Goal: Task Accomplishment & Management: Use online tool/utility

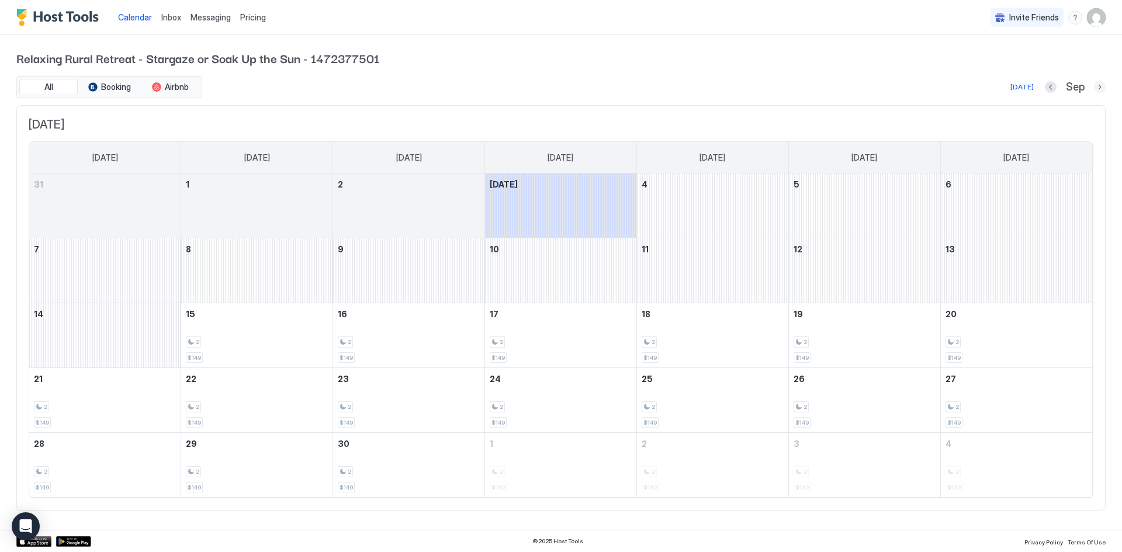
click at [1097, 86] on button "Next month" at bounding box center [1100, 87] width 12 height 12
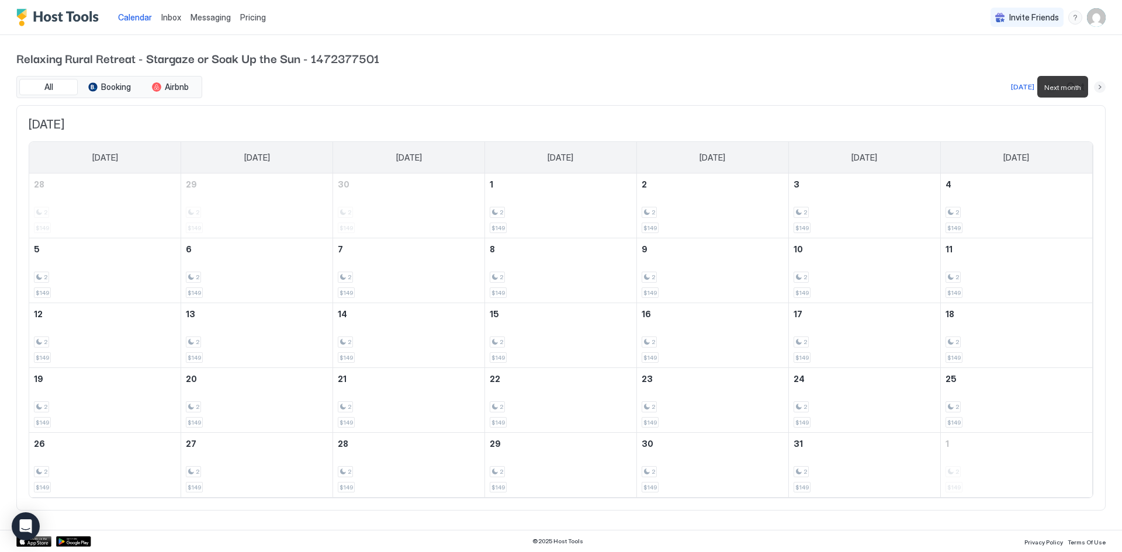
click at [1097, 86] on button "Next month" at bounding box center [1100, 87] width 12 height 12
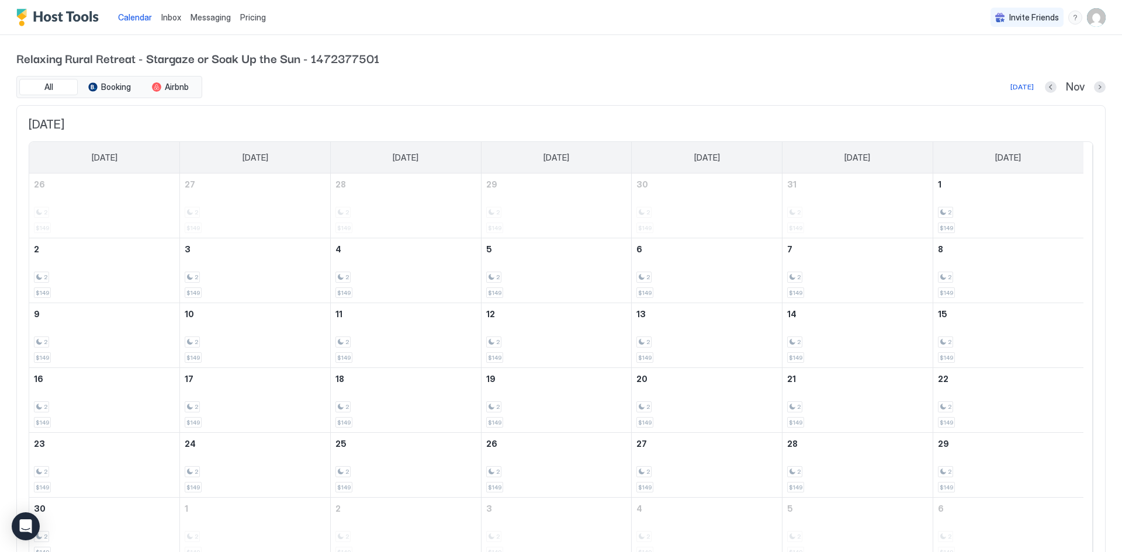
click at [1097, 86] on div "Relaxing Rural Retreat - Stargaze or Soak Up the Sun - 1472377501 All Booking A…" at bounding box center [561, 312] width 1122 height 554
click at [1094, 89] on button "Next month" at bounding box center [1100, 87] width 12 height 12
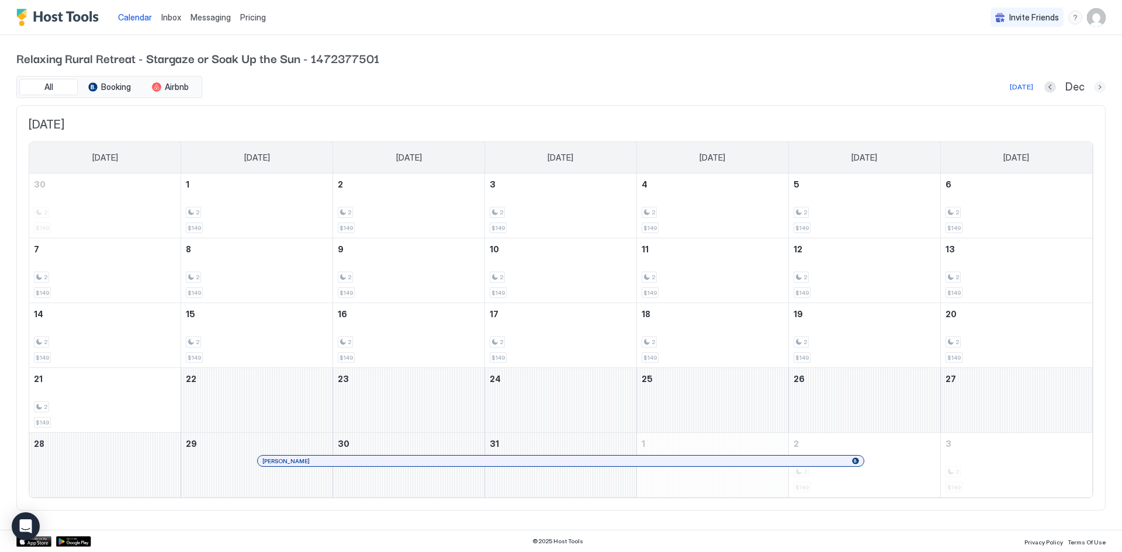
click at [1096, 85] on button "Next month" at bounding box center [1100, 87] width 12 height 12
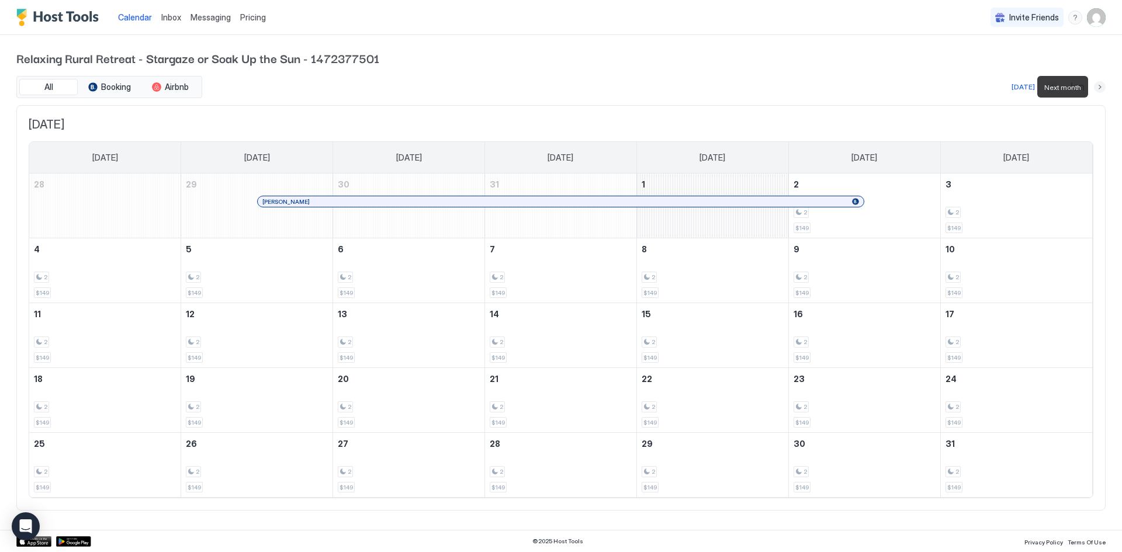
click at [1096, 85] on button "Next month" at bounding box center [1100, 87] width 12 height 12
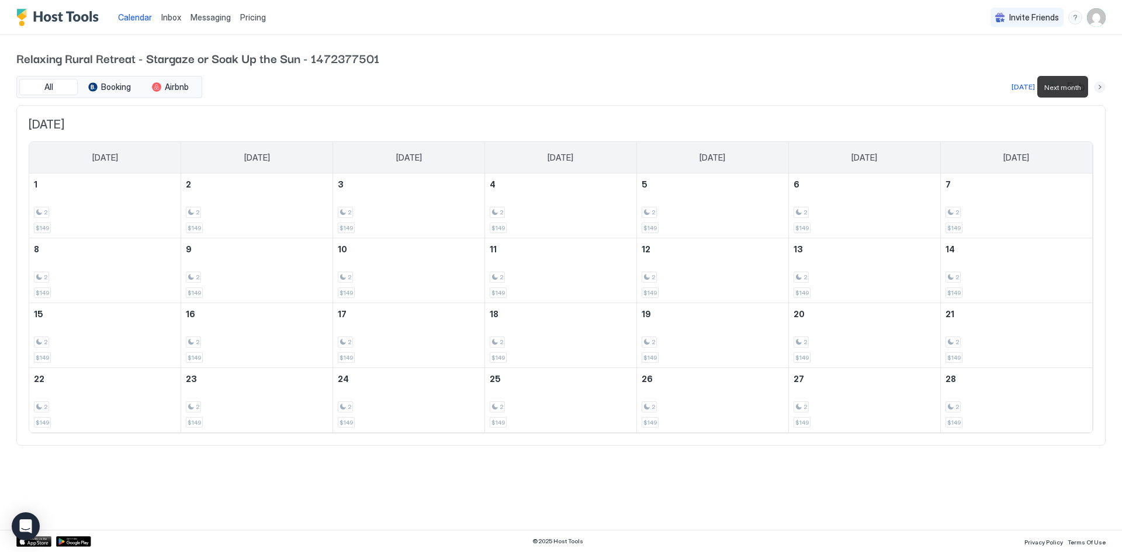
click at [1096, 85] on button "Next month" at bounding box center [1100, 87] width 12 height 12
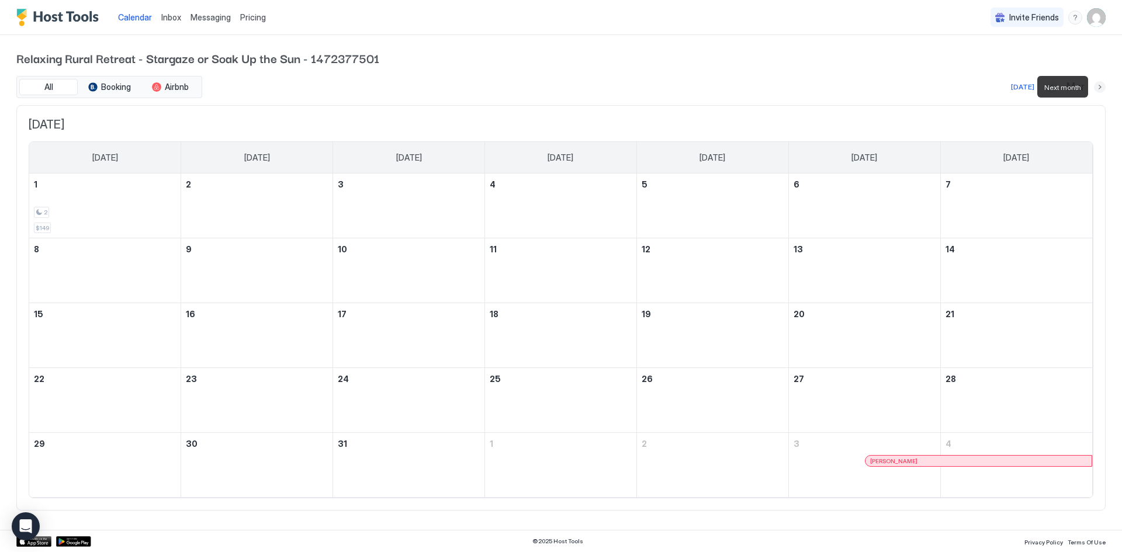
click at [1096, 85] on button "Next month" at bounding box center [1100, 87] width 12 height 12
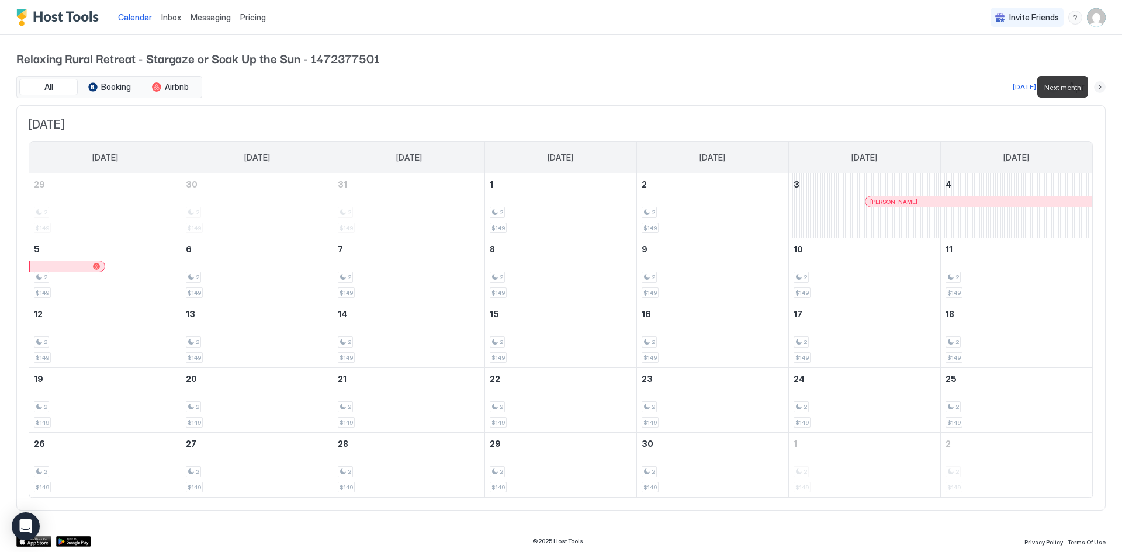
click at [1096, 85] on button "Next month" at bounding box center [1100, 87] width 12 height 12
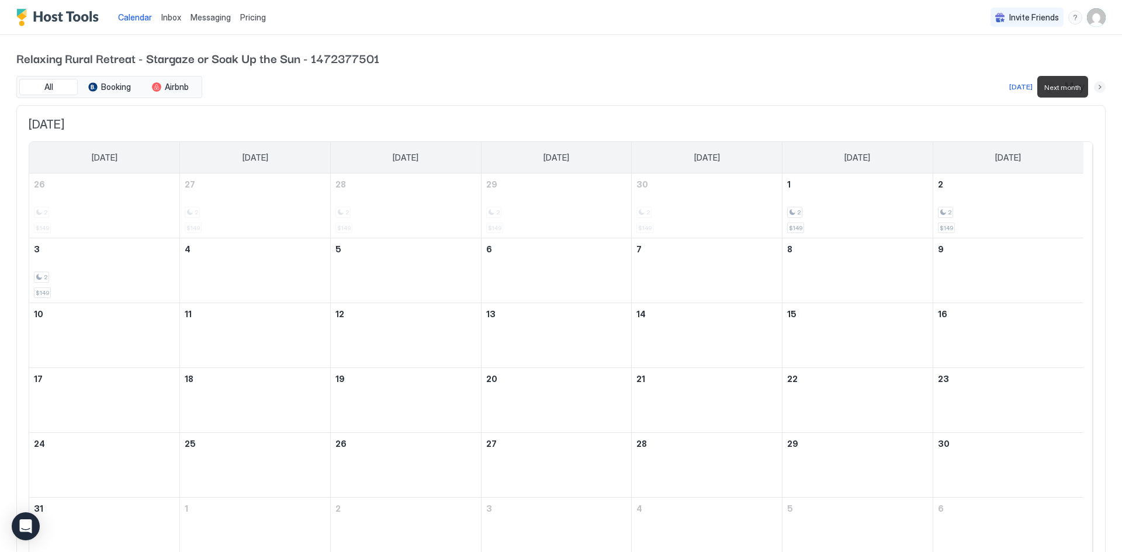
click at [1096, 85] on button "Next month" at bounding box center [1100, 87] width 12 height 12
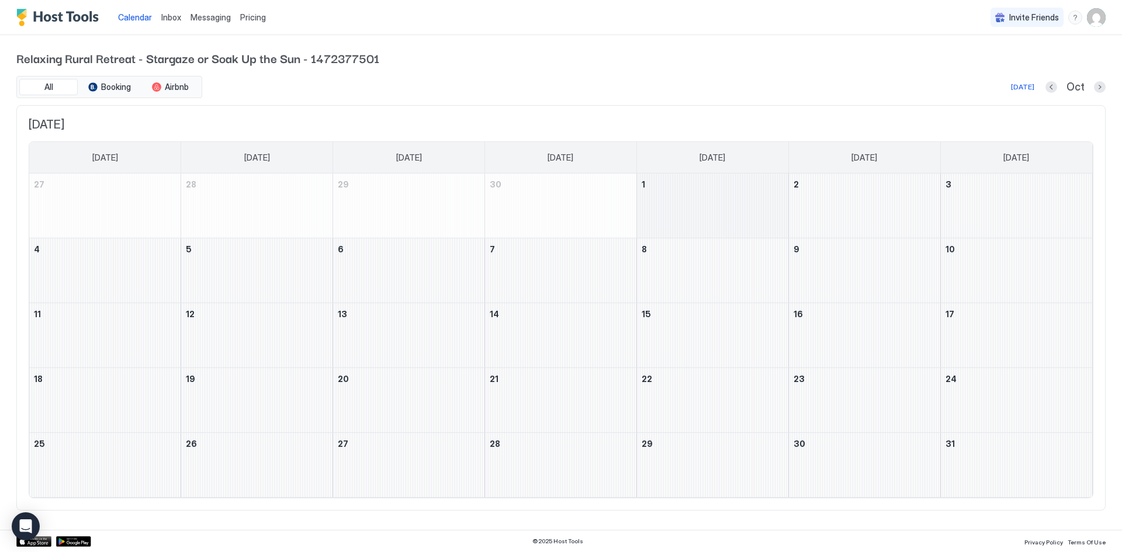
click at [692, 192] on div "October 1, 2026" at bounding box center [712, 206] width 151 height 64
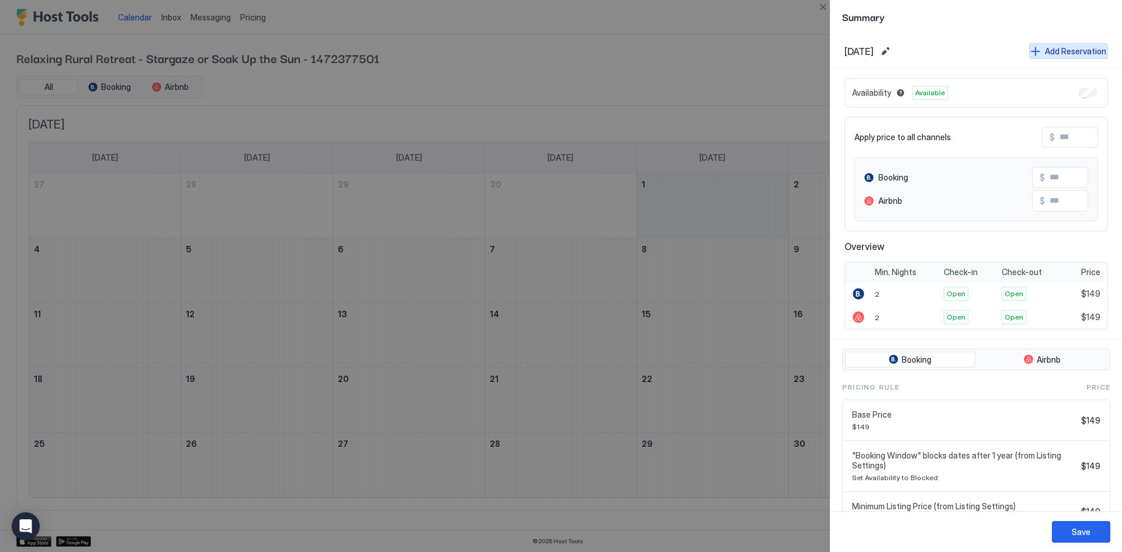
click at [1051, 54] on div "Add Reservation" at bounding box center [1075, 51] width 61 height 12
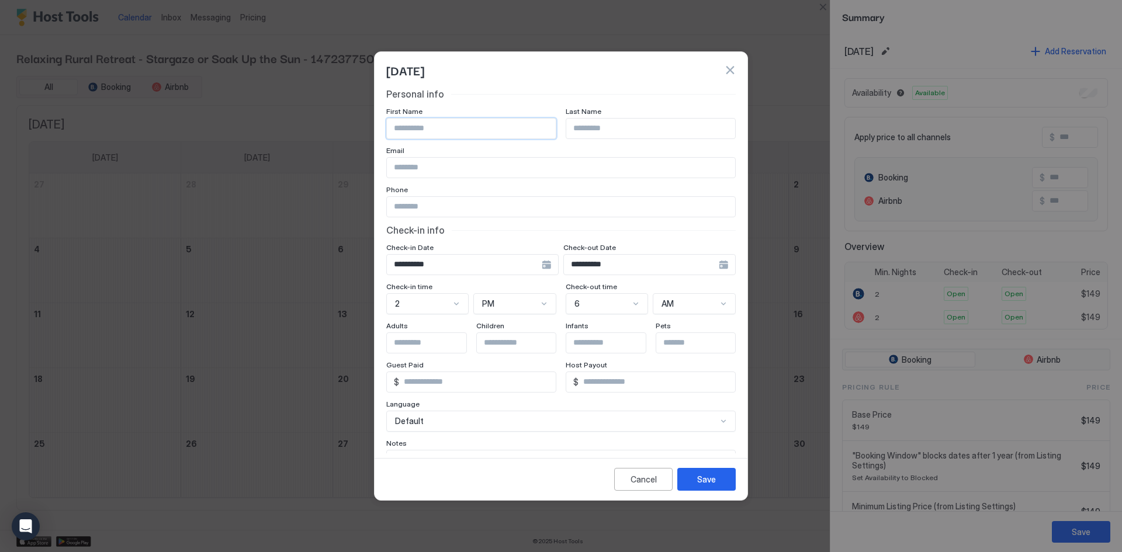
click at [402, 124] on input "Input Field" at bounding box center [471, 129] width 169 height 20
drag, startPoint x: 449, startPoint y: 129, endPoint x: 339, endPoint y: 123, distance: 109.4
click at [339, 123] on div "**********" at bounding box center [561, 276] width 1122 height 552
type input "*"
type input "**********"
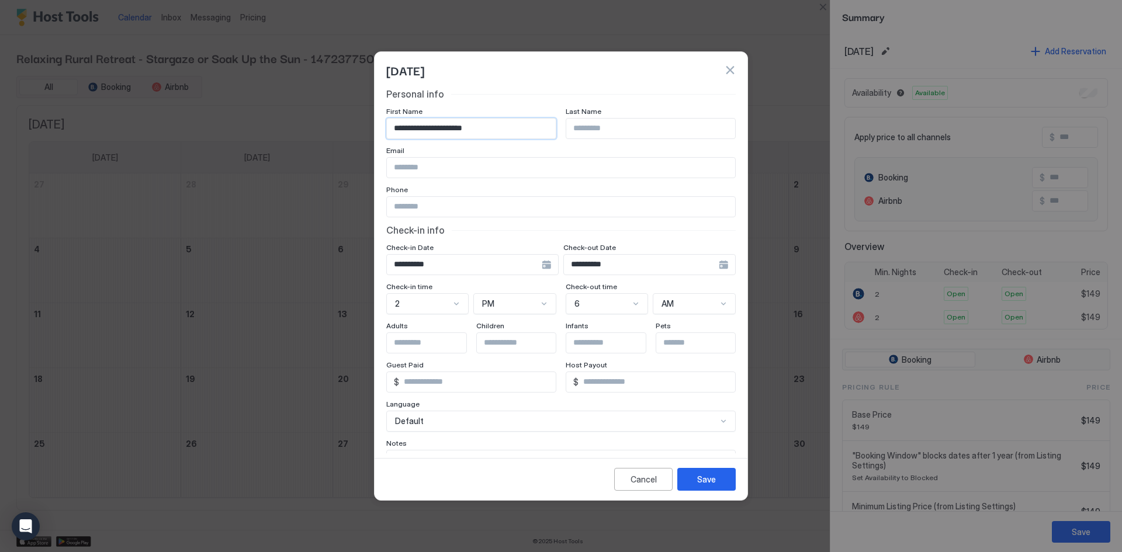
click at [542, 265] on div "**********" at bounding box center [472, 264] width 172 height 21
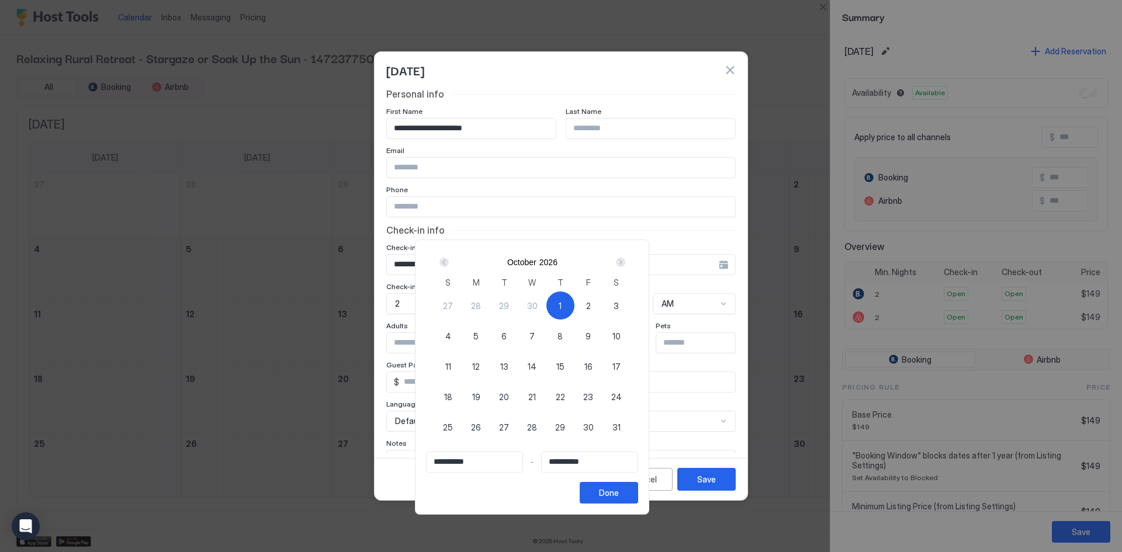
click at [449, 265] on div "Prev" at bounding box center [443, 262] width 9 height 9
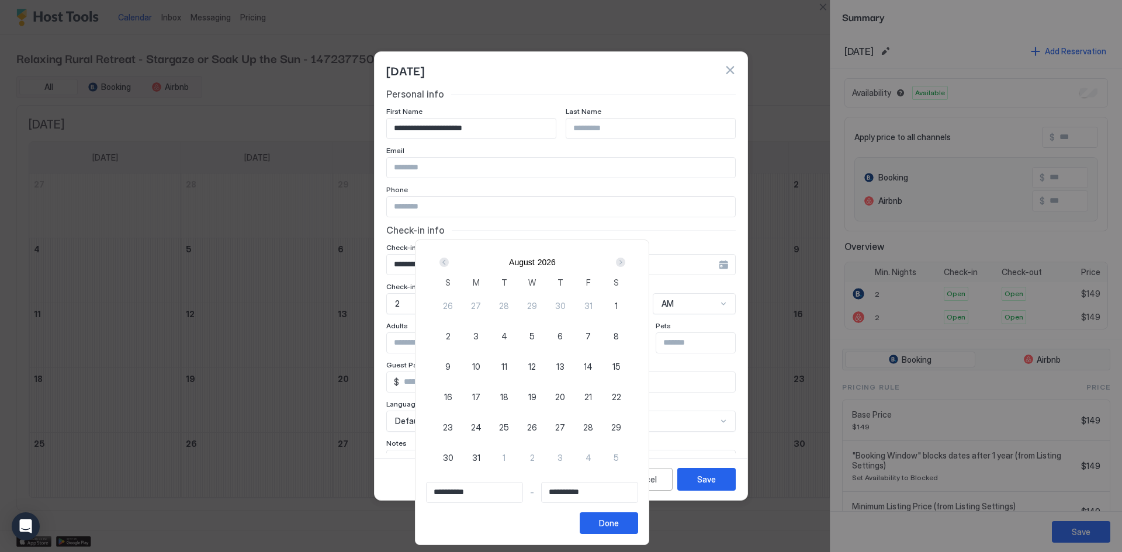
click at [449, 265] on div "Prev" at bounding box center [443, 262] width 9 height 9
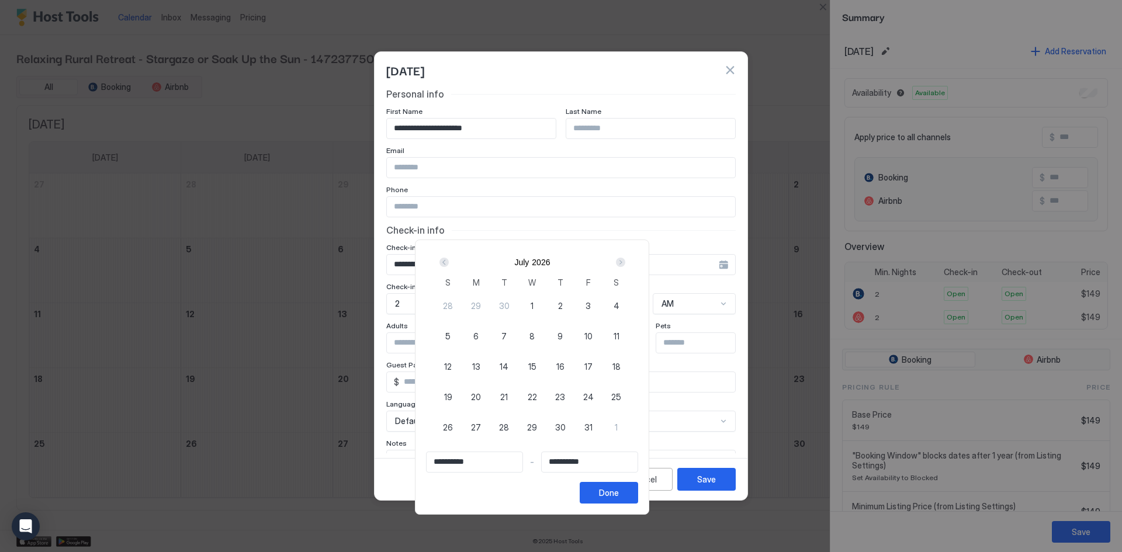
click at [449, 265] on div "Prev" at bounding box center [443, 262] width 9 height 9
click at [625, 265] on div "Next" at bounding box center [620, 262] width 9 height 9
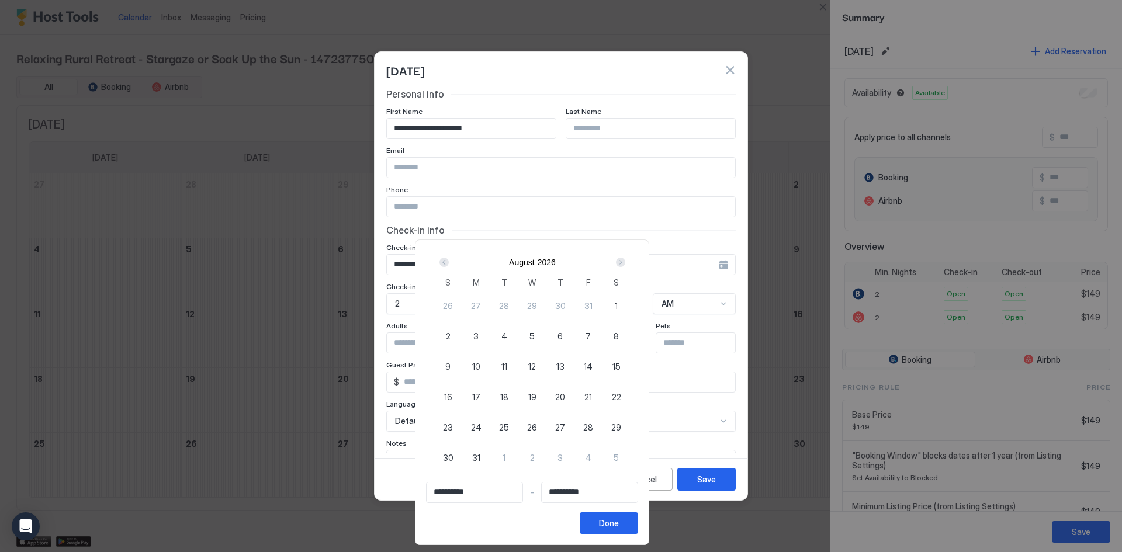
click at [625, 265] on div "Next" at bounding box center [620, 262] width 9 height 9
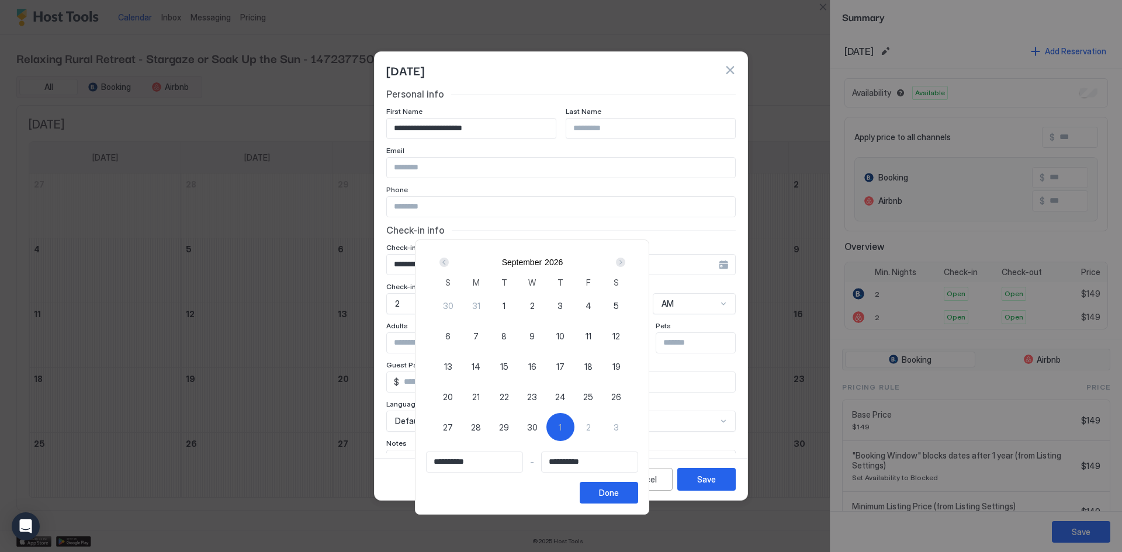
click at [625, 265] on div "Next" at bounding box center [620, 262] width 9 height 9
click at [561, 303] on span "1" at bounding box center [560, 306] width 3 height 12
click at [619, 497] on div "Done" at bounding box center [609, 493] width 20 height 12
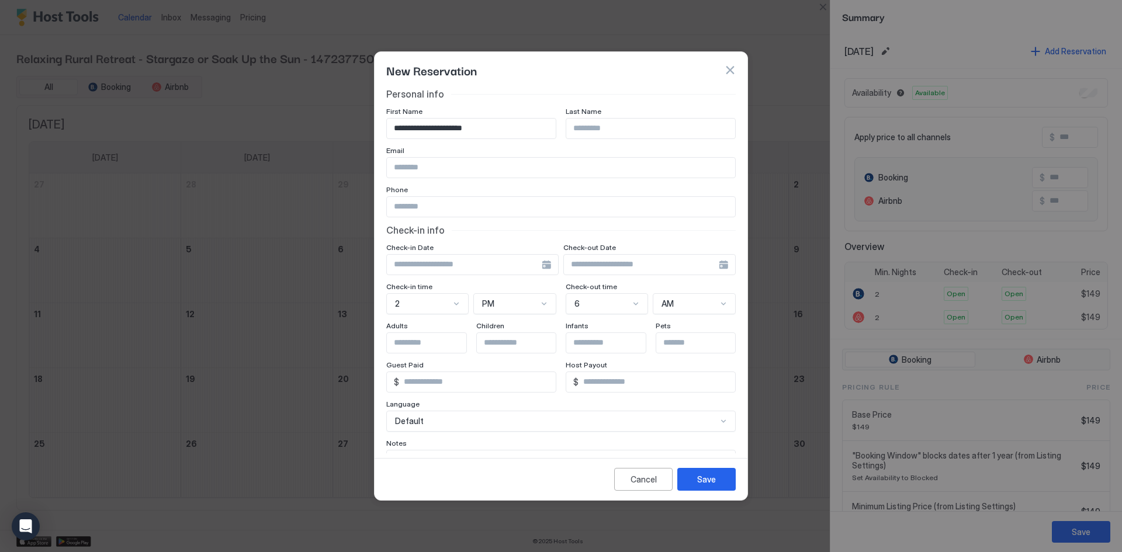
click at [539, 265] on div at bounding box center [472, 264] width 172 height 21
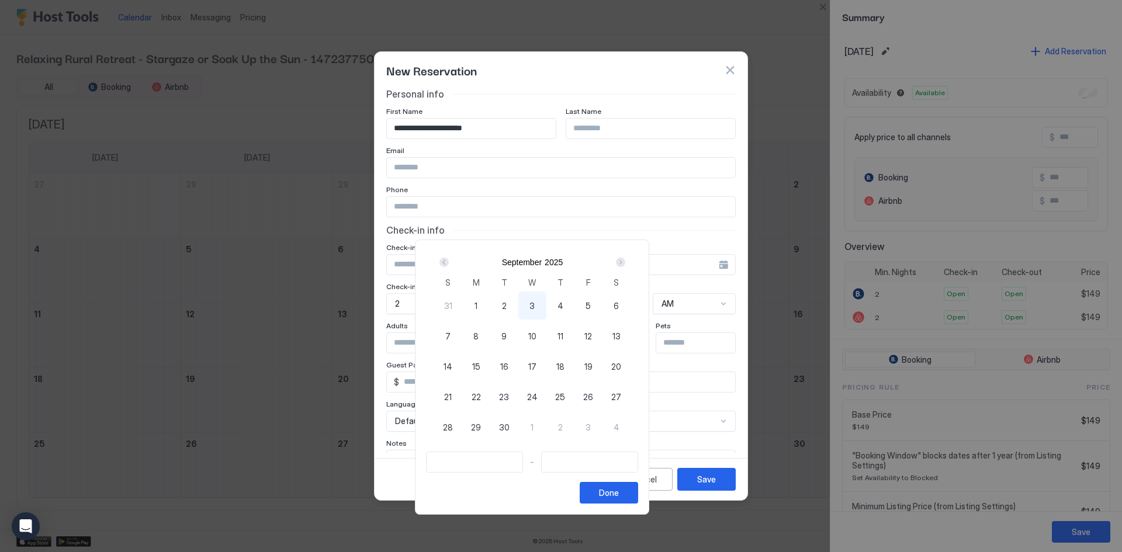
click at [546, 425] on div "1" at bounding box center [532, 427] width 28 height 28
type input "**********"
click at [625, 263] on div "Next" at bounding box center [620, 262] width 9 height 9
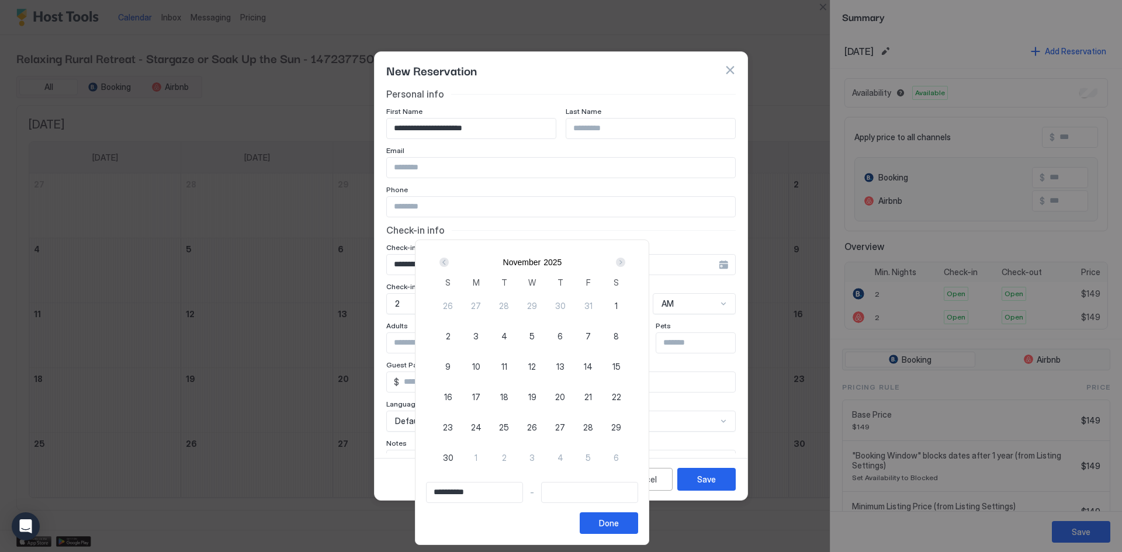
click at [625, 263] on div "Next" at bounding box center [620, 262] width 9 height 9
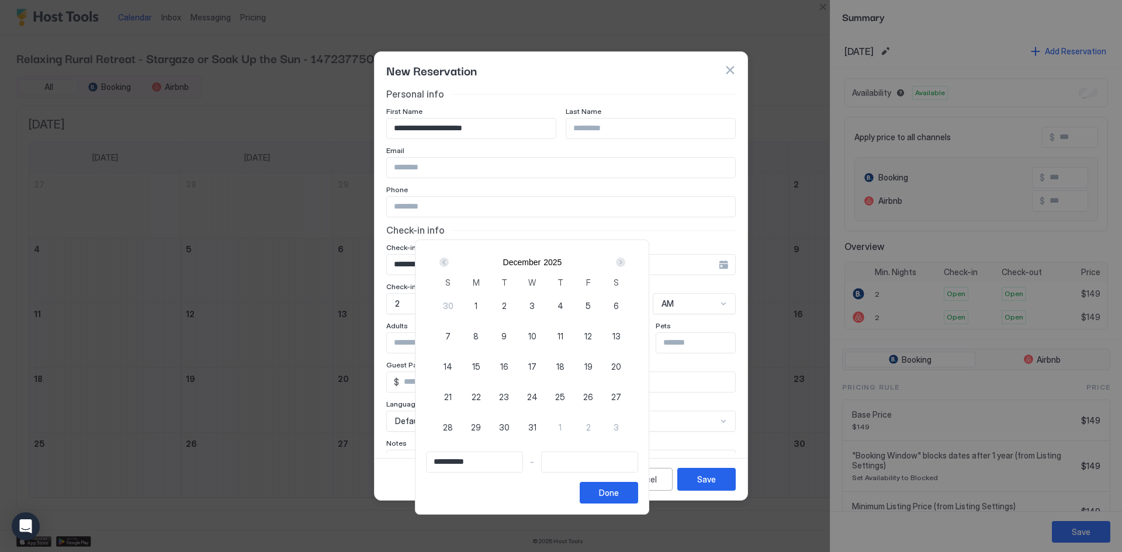
click at [625, 263] on div "Next" at bounding box center [620, 262] width 9 height 9
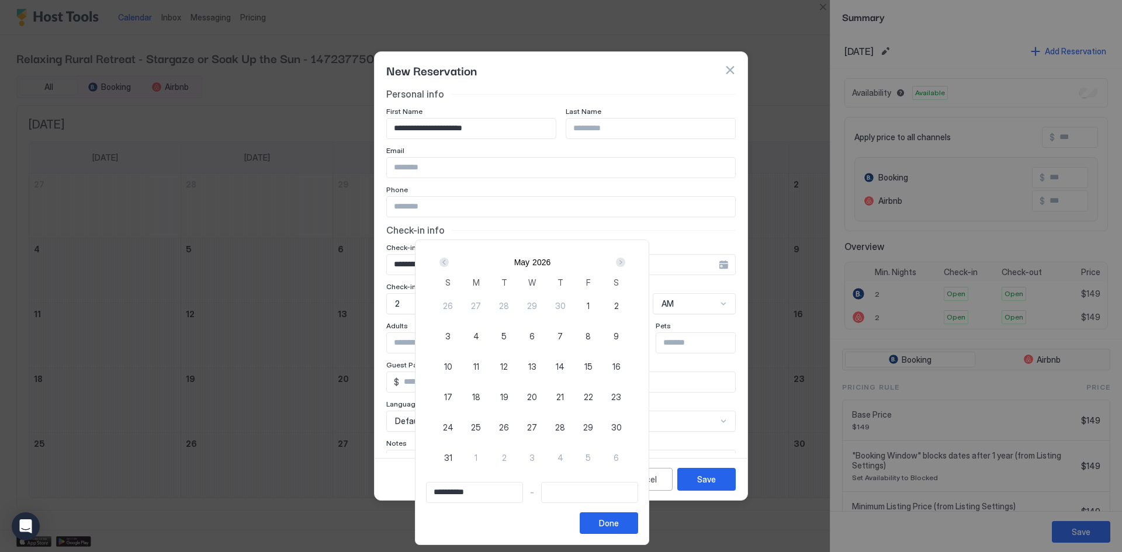
click at [625, 263] on div "Next" at bounding box center [620, 262] width 9 height 9
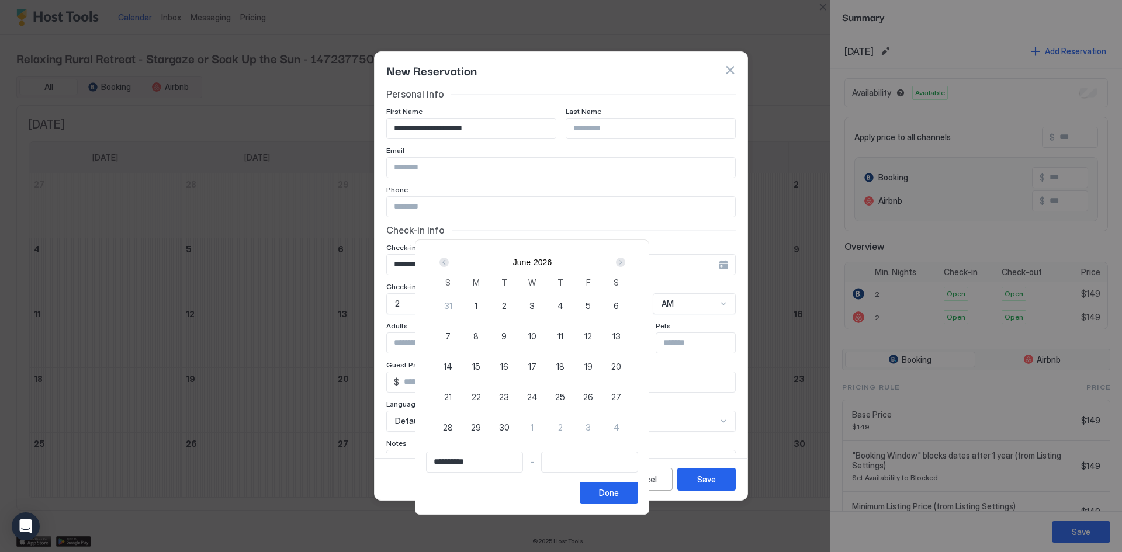
click at [625, 263] on div "Next" at bounding box center [620, 262] width 9 height 9
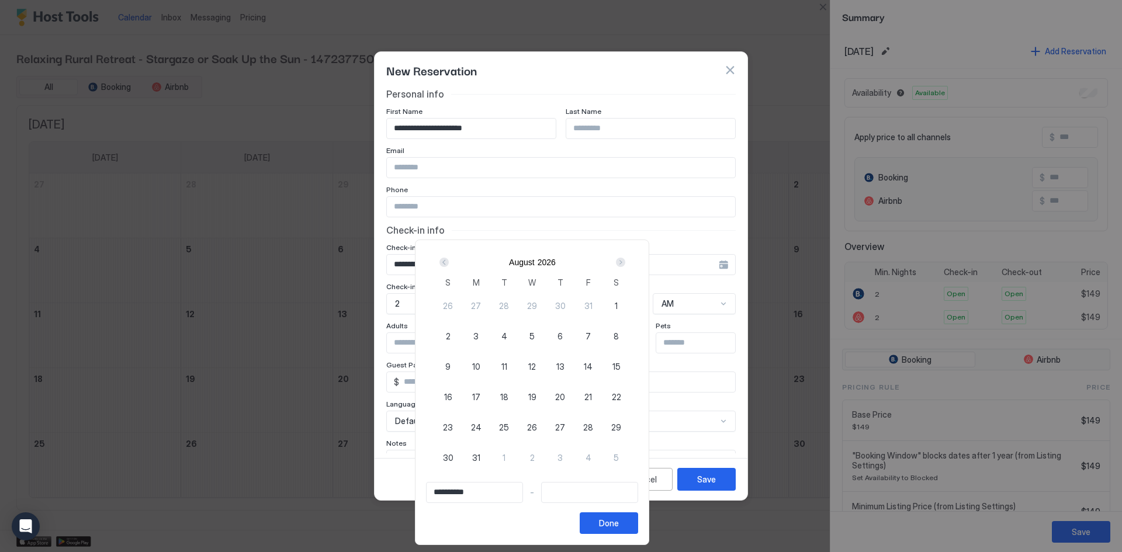
click at [625, 263] on div "Next" at bounding box center [620, 262] width 9 height 9
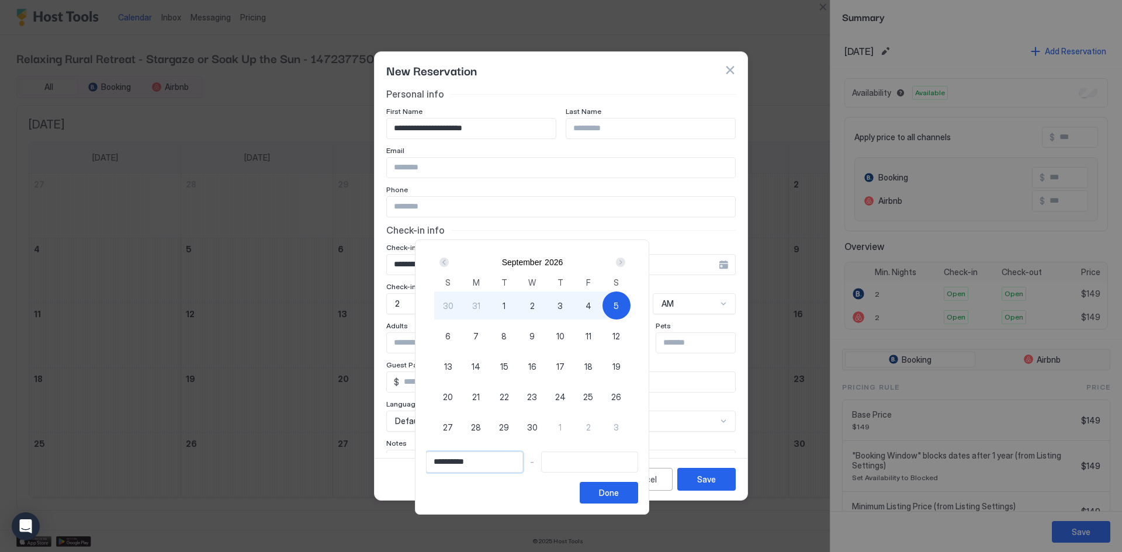
click at [522, 466] on input "**********" at bounding box center [475, 462] width 96 height 20
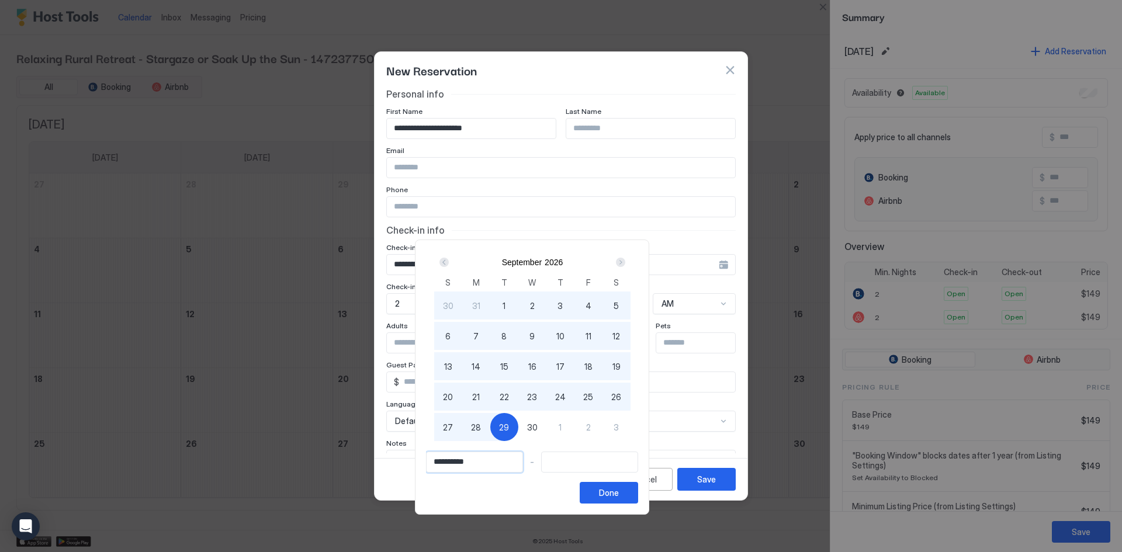
click at [479, 464] on input "**********" at bounding box center [475, 462] width 96 height 20
click at [477, 462] on input "**********" at bounding box center [475, 462] width 96 height 20
click at [476, 461] on input "**********" at bounding box center [475, 462] width 96 height 20
click at [472, 459] on input "**********" at bounding box center [475, 462] width 96 height 20
click at [638, 501] on button "Done" at bounding box center [609, 493] width 58 height 22
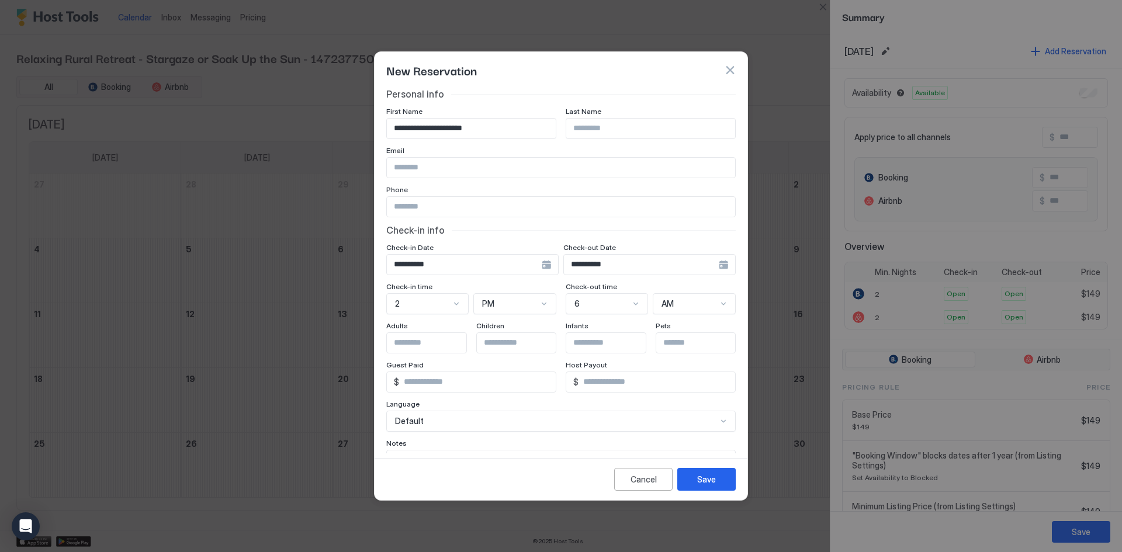
click at [462, 264] on input "**********" at bounding box center [464, 265] width 155 height 20
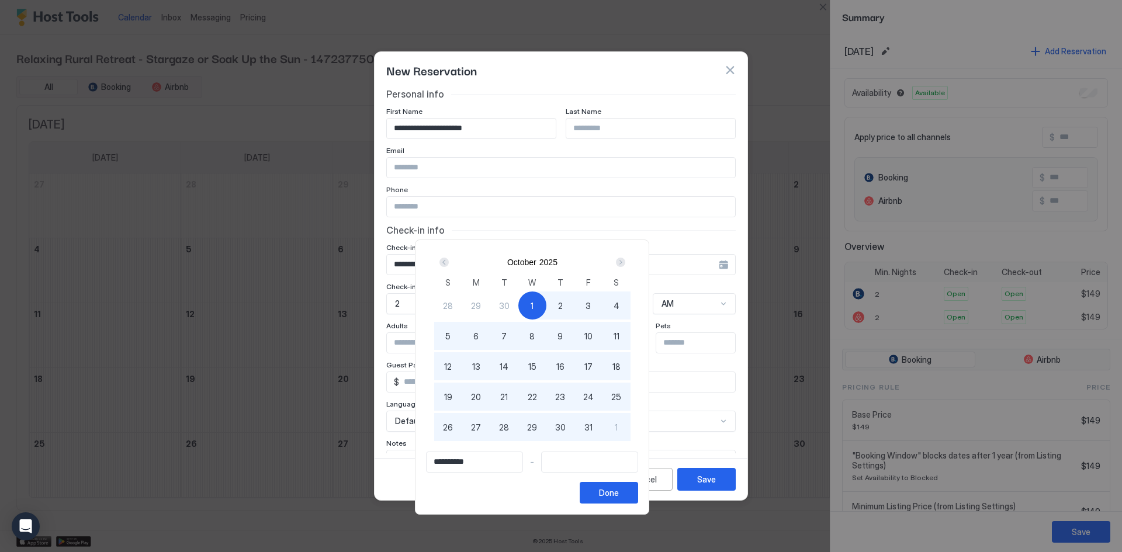
click at [625, 264] on div "Next" at bounding box center [620, 262] width 9 height 9
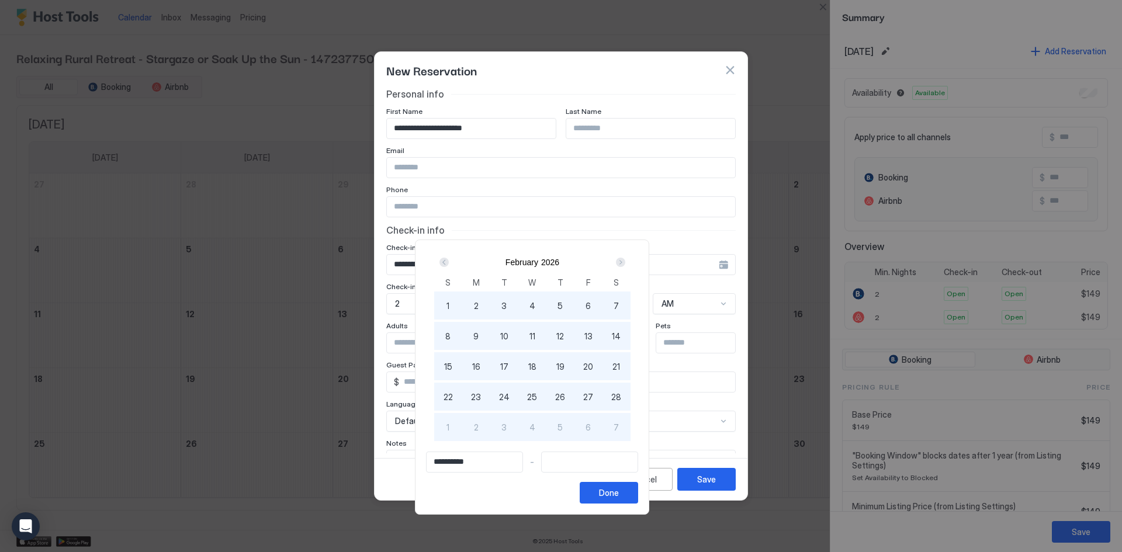
click at [625, 264] on div "Next" at bounding box center [620, 262] width 9 height 9
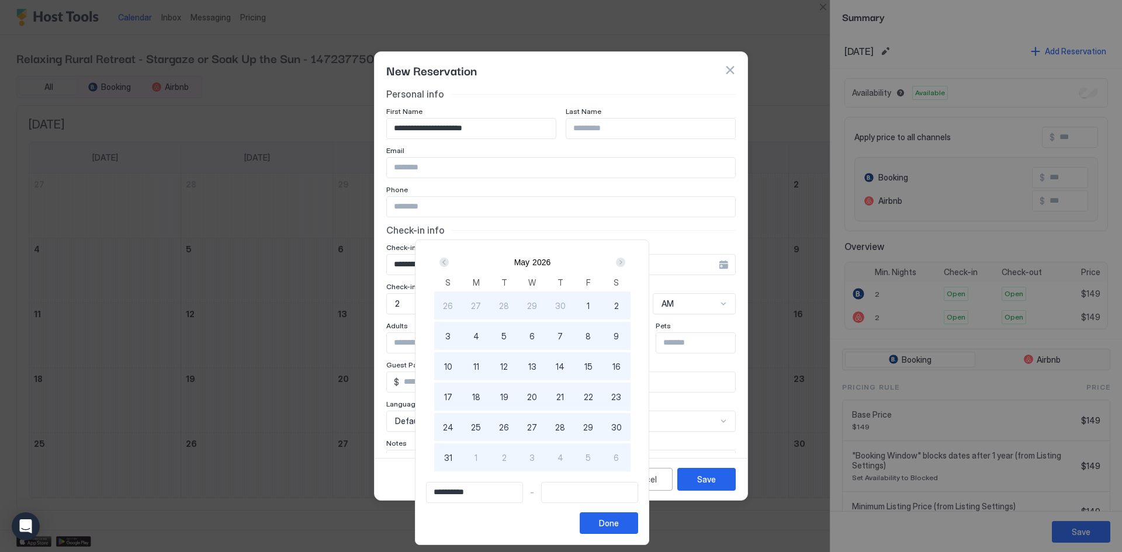
click at [625, 264] on div "Next" at bounding box center [620, 262] width 9 height 9
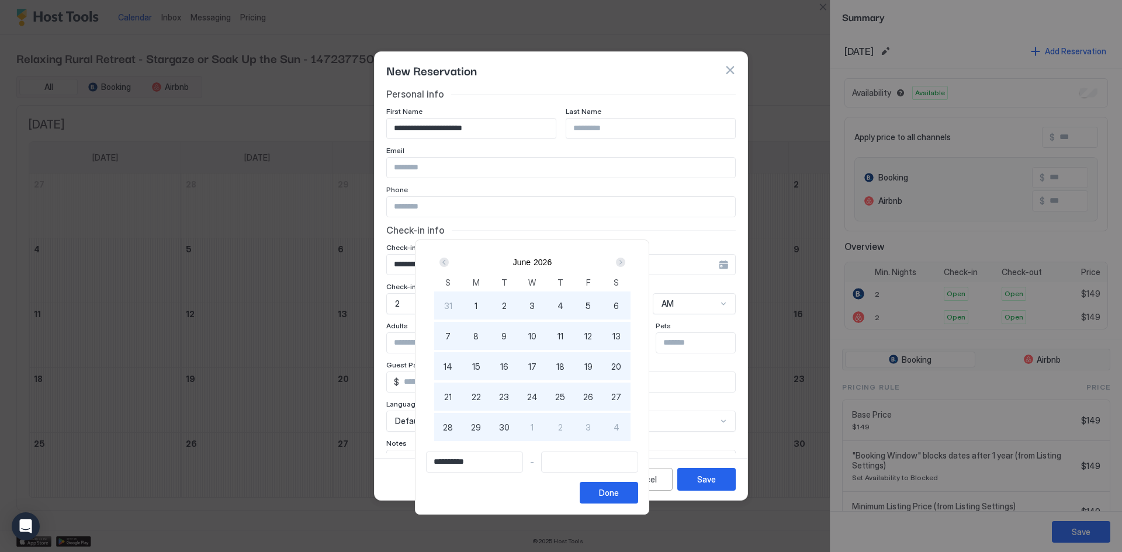
click at [625, 264] on div "Next" at bounding box center [620, 262] width 9 height 9
click at [628, 264] on div "Next" at bounding box center [620, 262] width 14 height 14
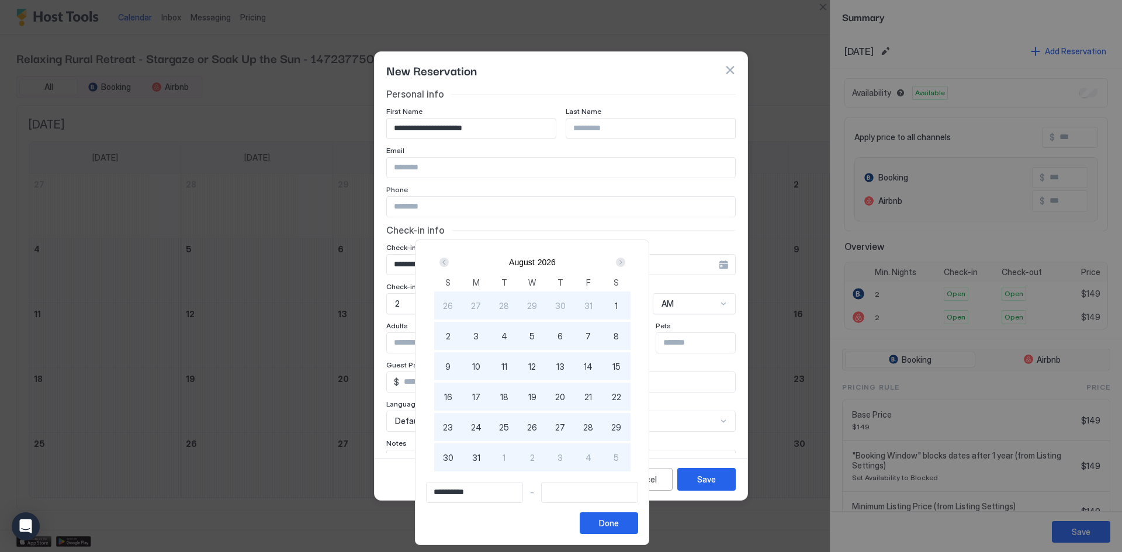
click at [628, 264] on div "Next" at bounding box center [620, 262] width 14 height 14
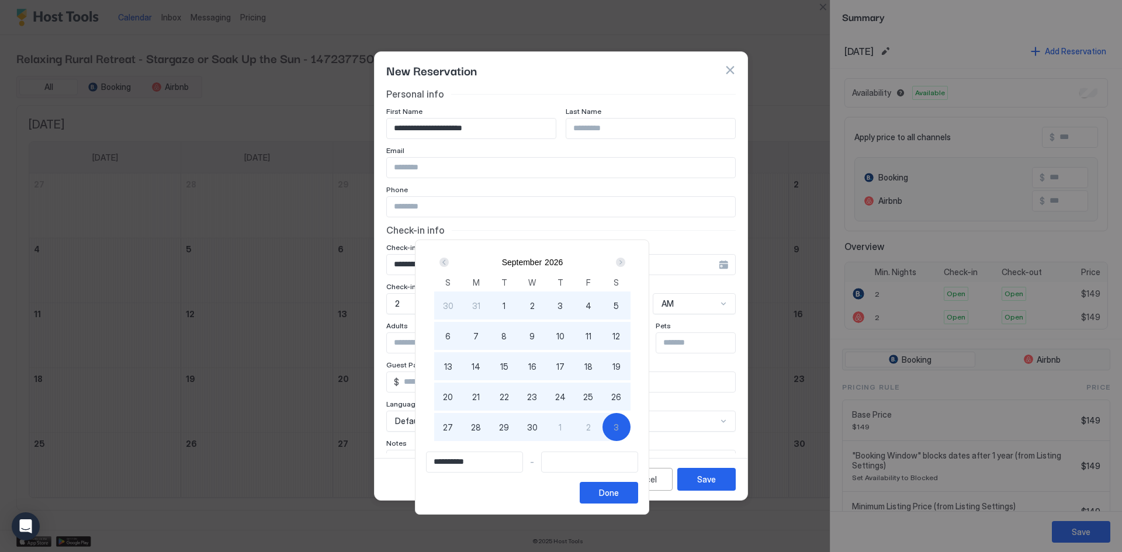
click at [628, 265] on div "Next" at bounding box center [620, 262] width 14 height 14
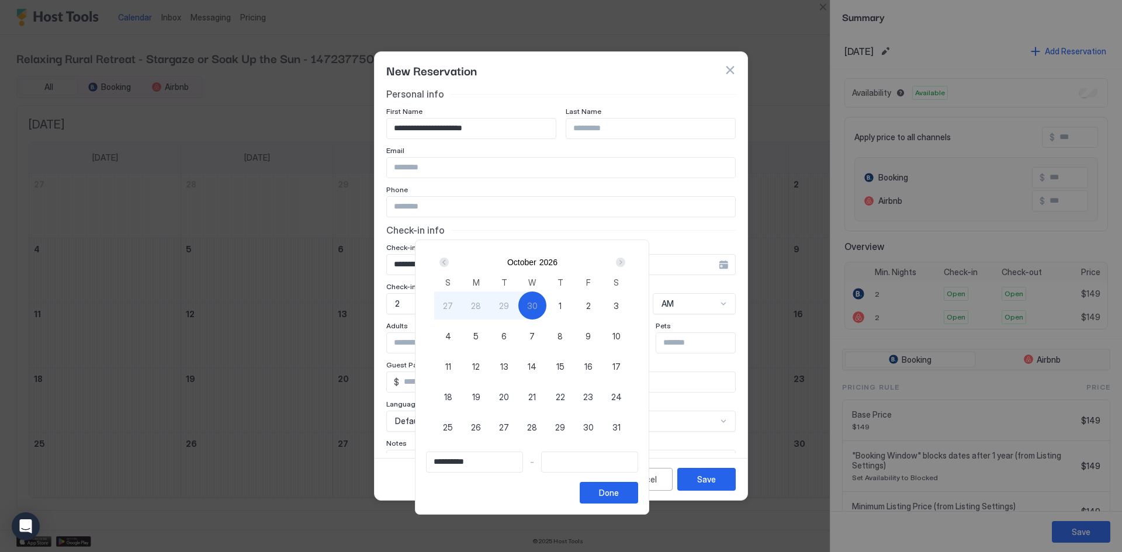
type input "**********"
click at [561, 303] on span "1" at bounding box center [560, 306] width 3 height 12
type input "**********"
click at [621, 458] on input "**********" at bounding box center [590, 462] width 96 height 20
click at [625, 262] on div "Next" at bounding box center [620, 262] width 9 height 9
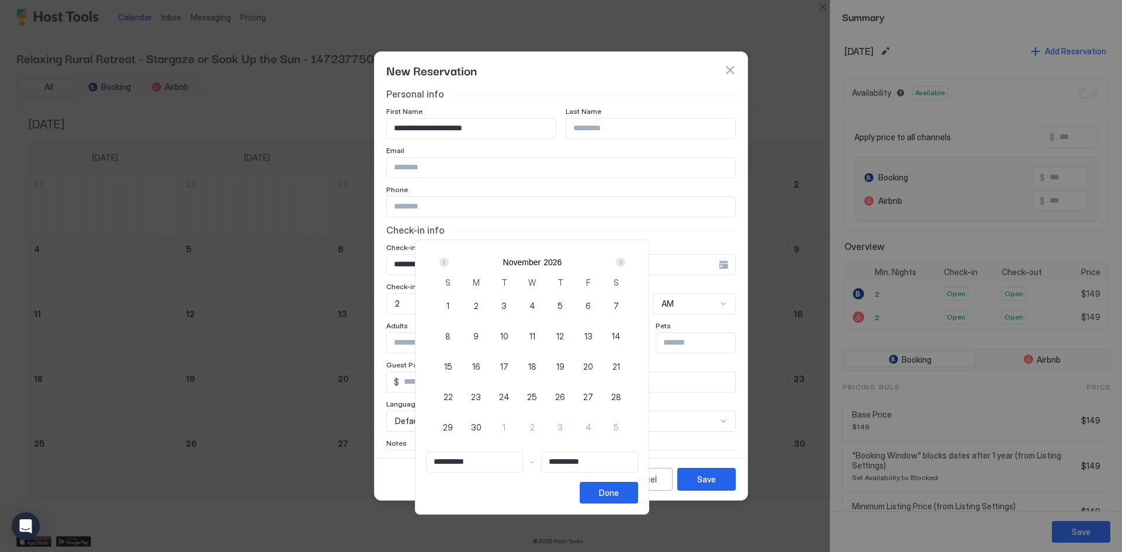
click at [449, 264] on div "Prev" at bounding box center [443, 262] width 9 height 9
click at [574, 305] on div "1" at bounding box center [560, 306] width 28 height 28
type input "**********"
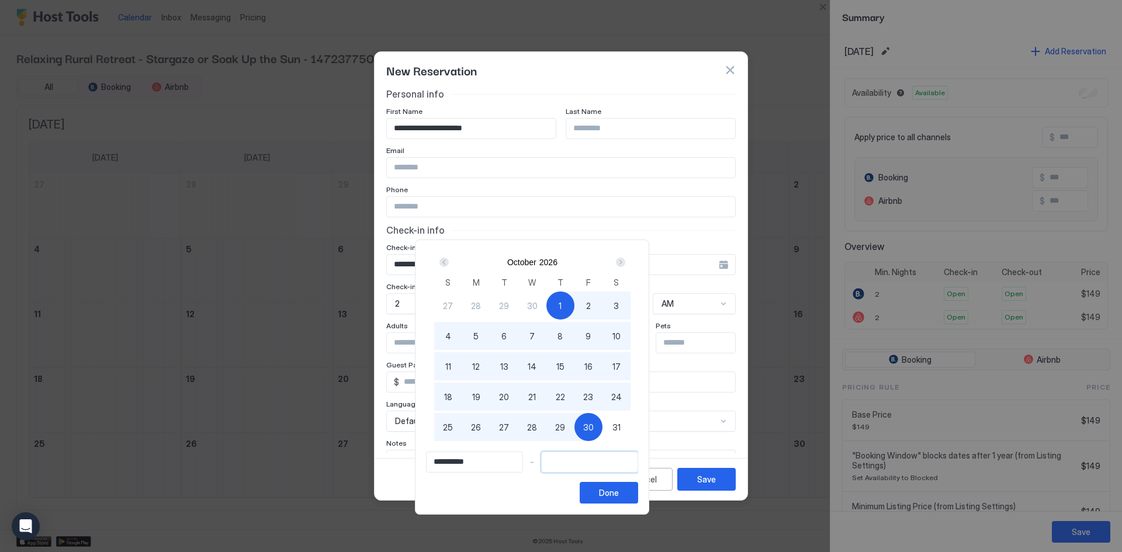
click at [584, 459] on input "Input Field" at bounding box center [590, 462] width 96 height 20
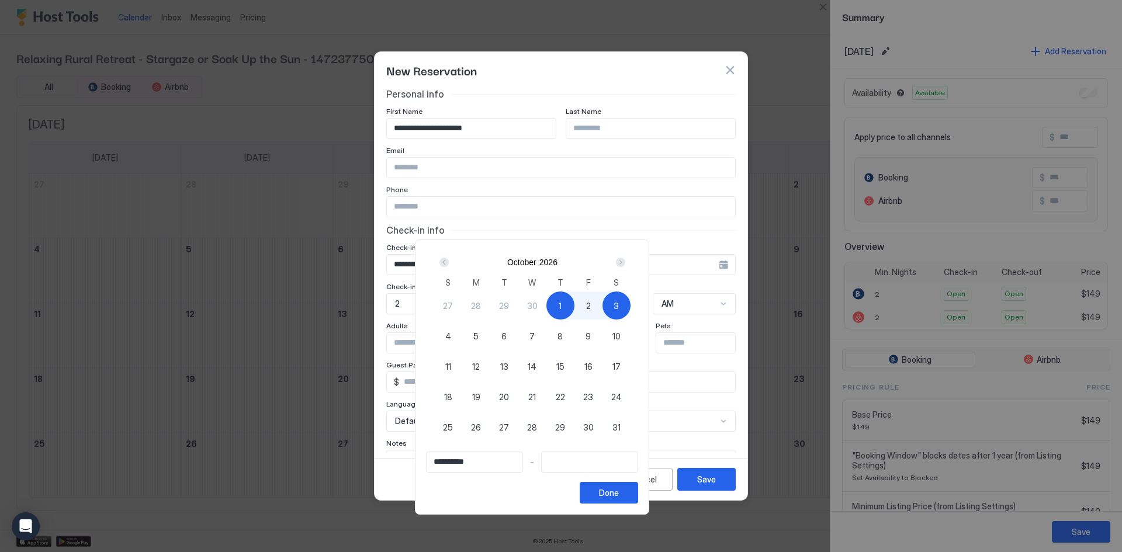
click at [625, 264] on div "Next" at bounding box center [620, 262] width 9 height 9
click at [625, 262] on div "Next" at bounding box center [620, 262] width 9 height 9
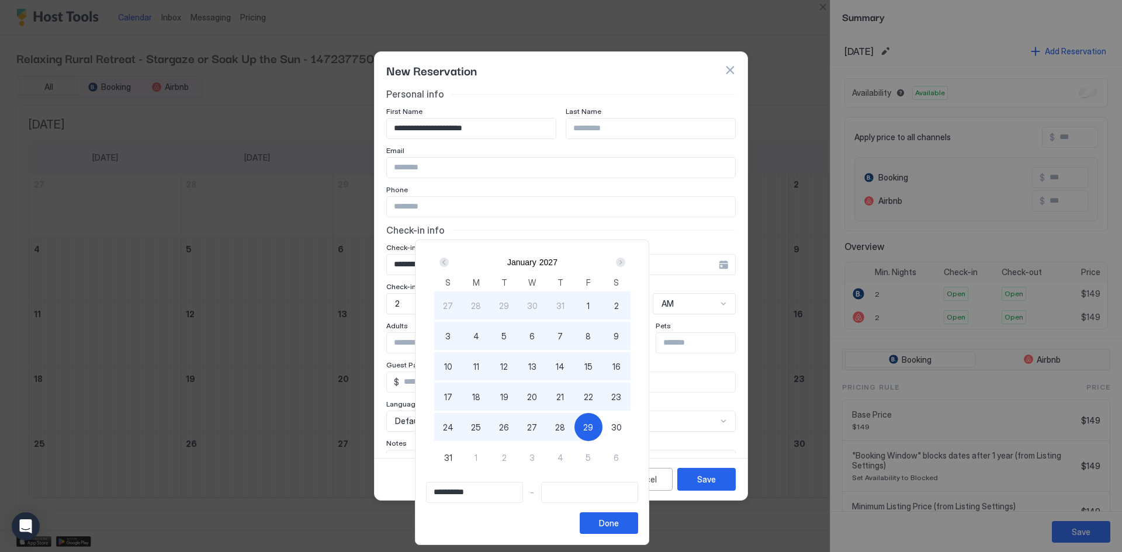
type input "**********"
click at [619, 457] on span "6" at bounding box center [615, 458] width 5 height 12
type input "**********"
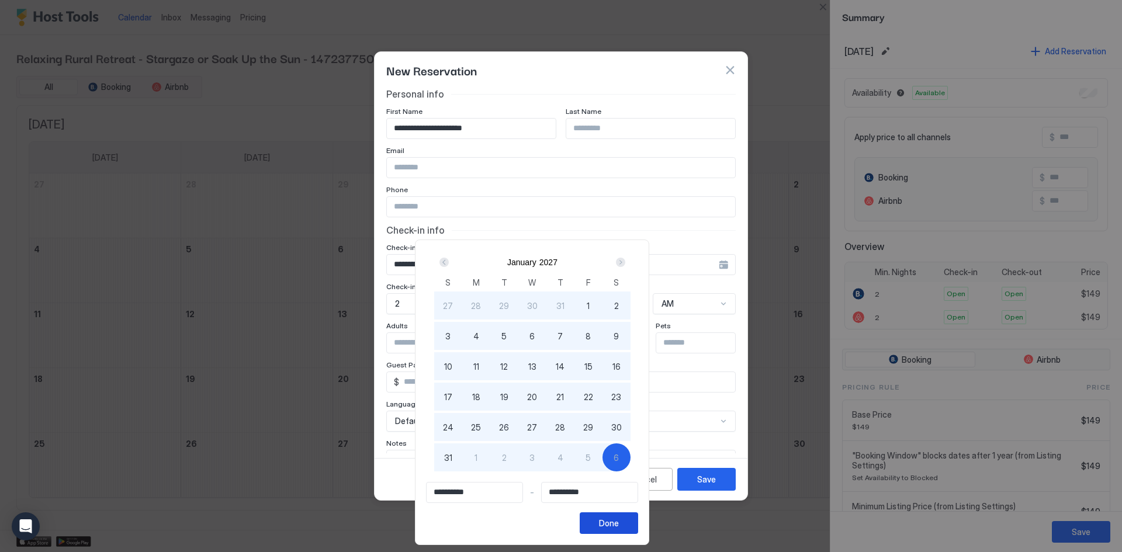
click at [619, 525] on div "Done" at bounding box center [609, 523] width 20 height 12
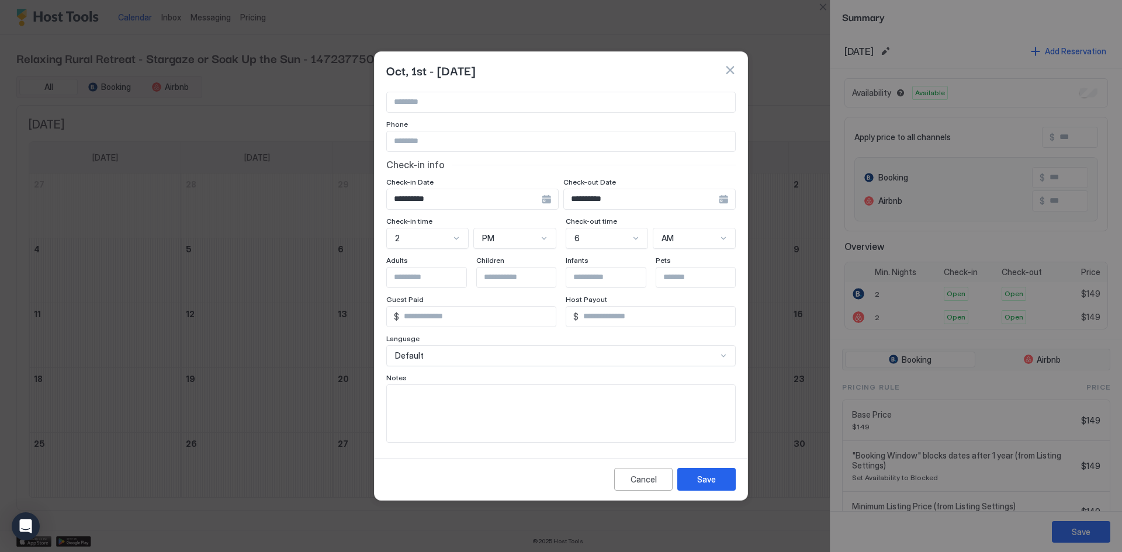
scroll to position [67, 0]
click at [689, 481] on button "Save" at bounding box center [706, 479] width 58 height 23
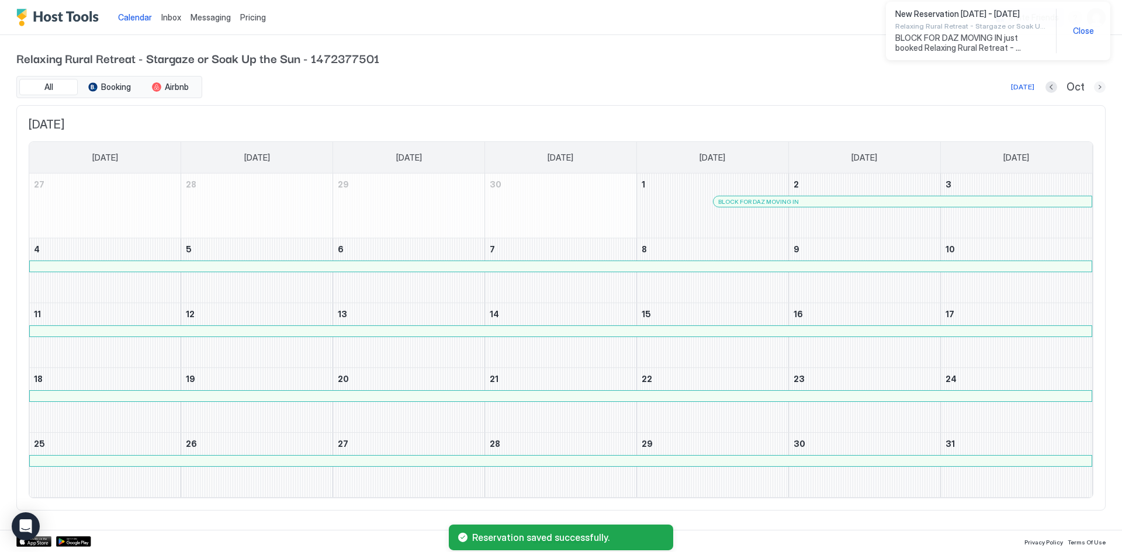
click at [1097, 88] on button "Next month" at bounding box center [1100, 87] width 12 height 12
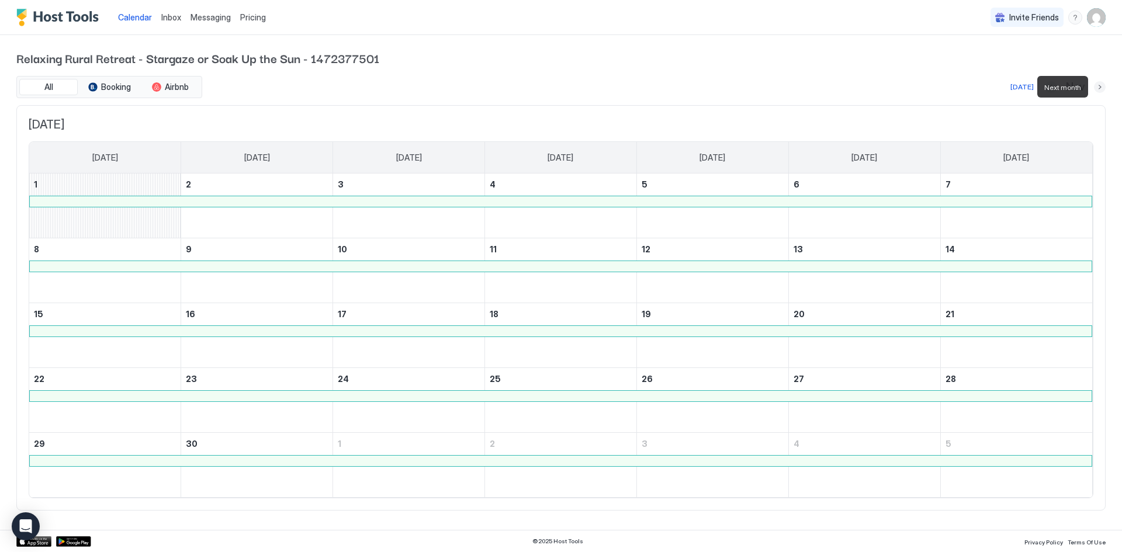
click at [1097, 88] on button "Next month" at bounding box center [1100, 87] width 12 height 12
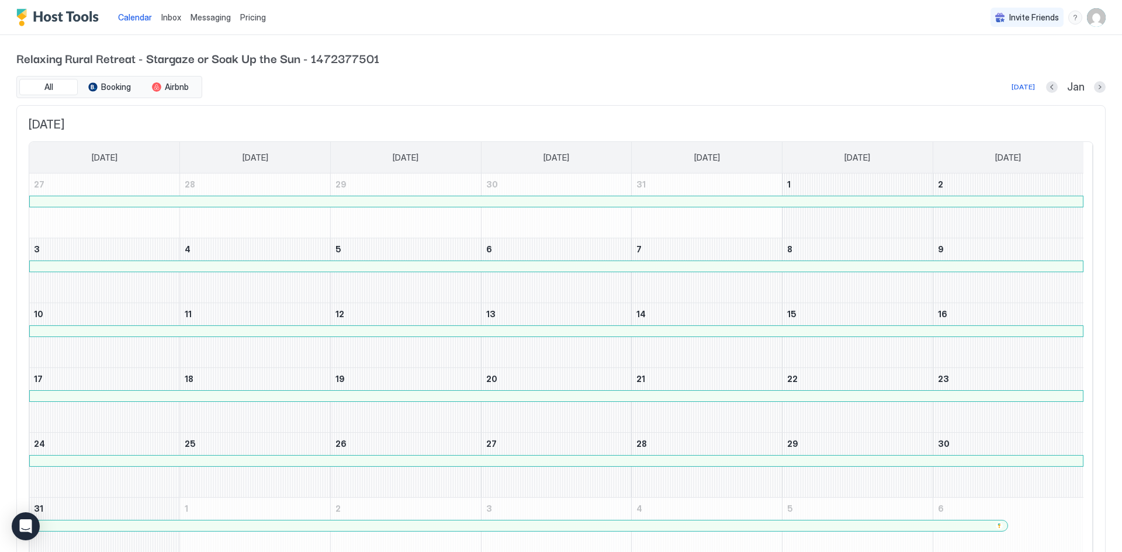
click at [1097, 88] on div "Relaxing Rural Retreat - Stargaze or Soak Up the Sun - 1472377501 All Booking A…" at bounding box center [561, 312] width 1122 height 554
click at [1094, 89] on button "Next month" at bounding box center [1100, 87] width 12 height 12
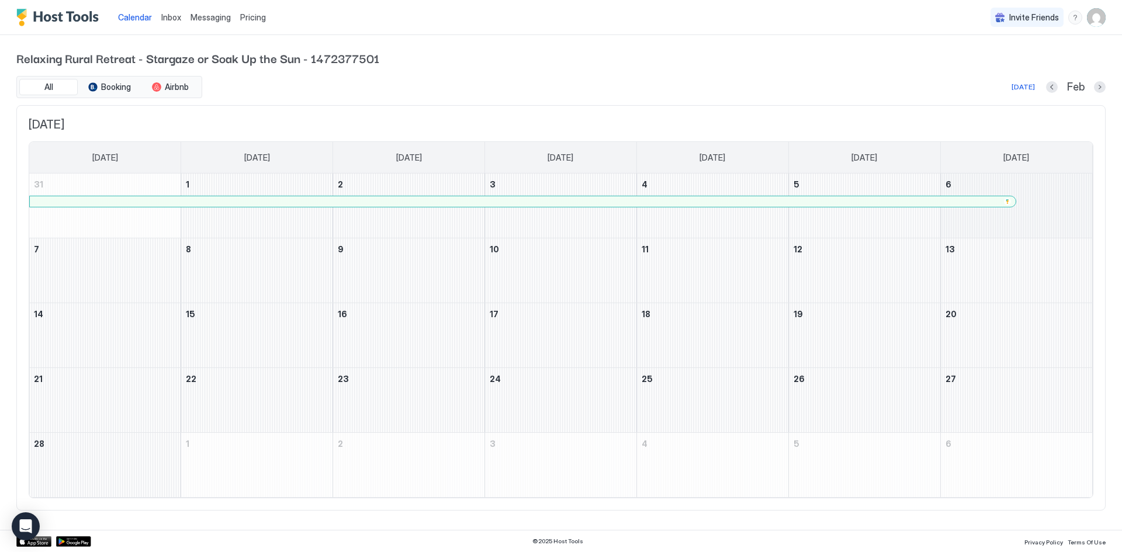
click at [1053, 212] on div "February 6, 2027" at bounding box center [1016, 206] width 151 height 64
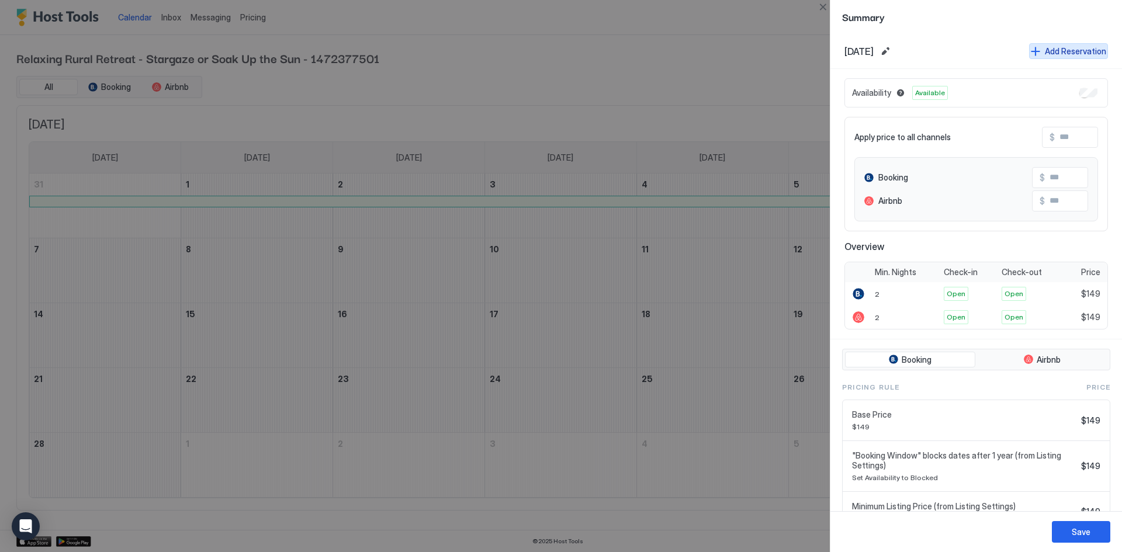
click at [1045, 51] on div "Add Reservation" at bounding box center [1075, 51] width 61 height 12
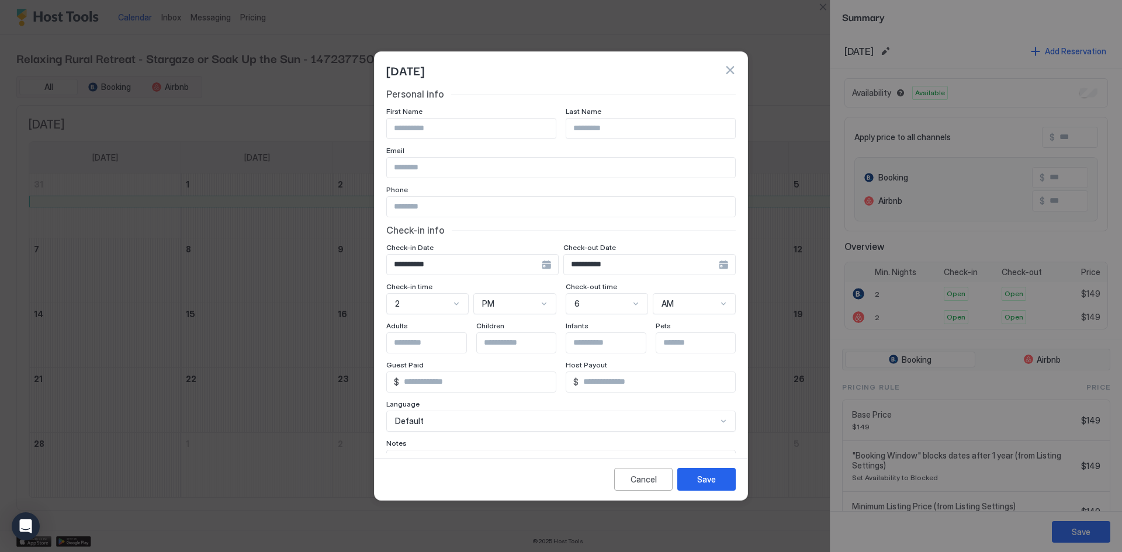
click at [559, 268] on div "**********" at bounding box center [472, 264] width 172 height 21
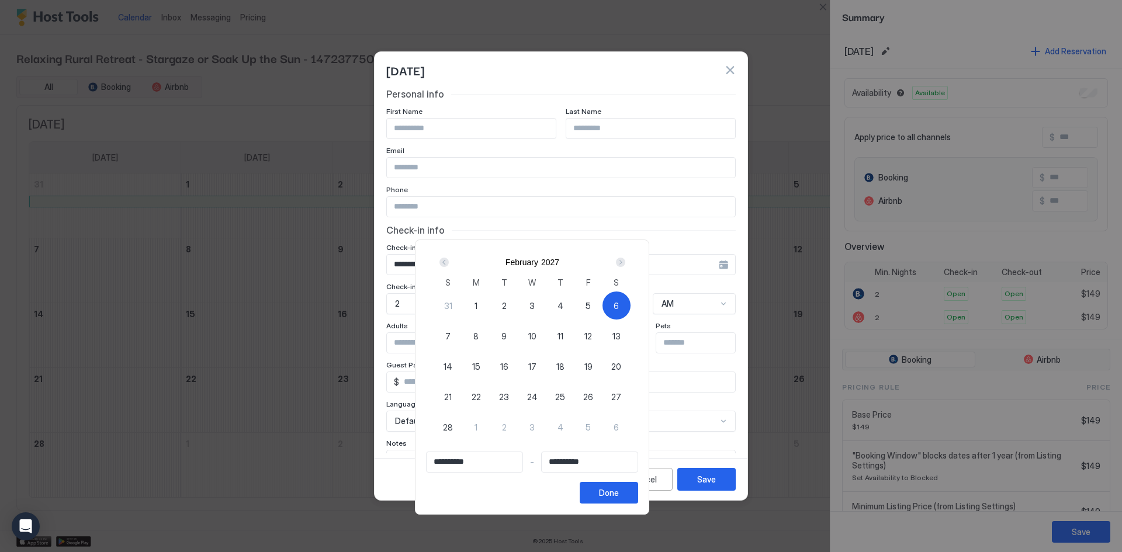
click at [628, 266] on div "Next" at bounding box center [620, 262] width 14 height 14
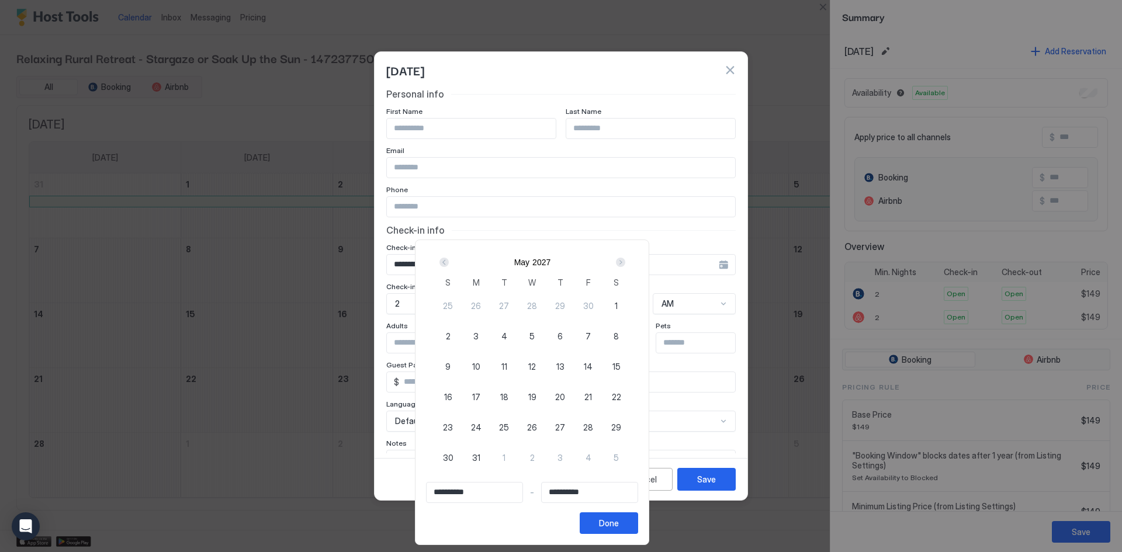
click at [628, 266] on div "Next" at bounding box center [620, 262] width 14 height 14
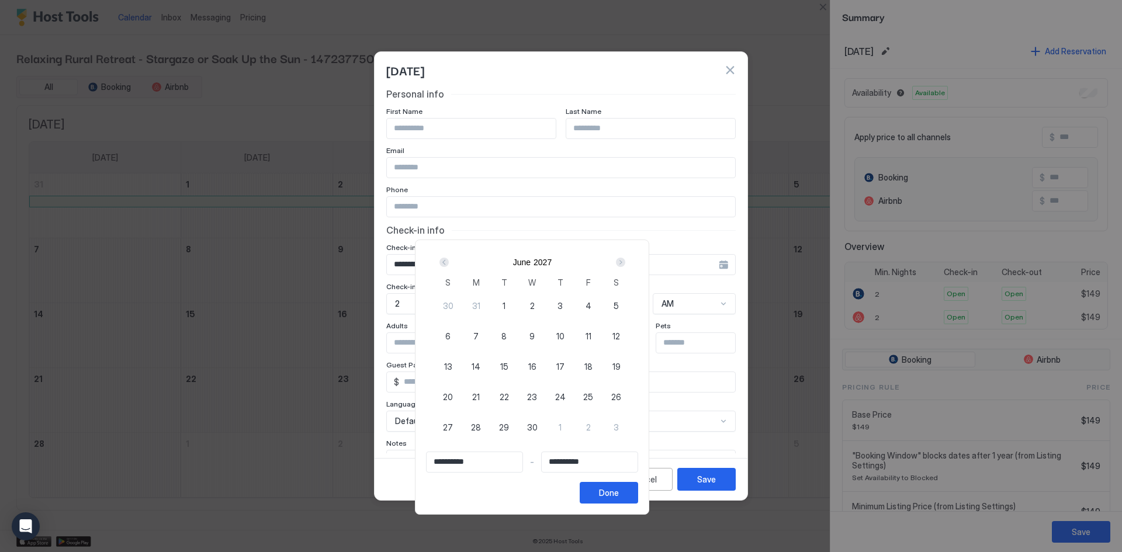
click at [628, 266] on div "Next" at bounding box center [620, 262] width 14 height 14
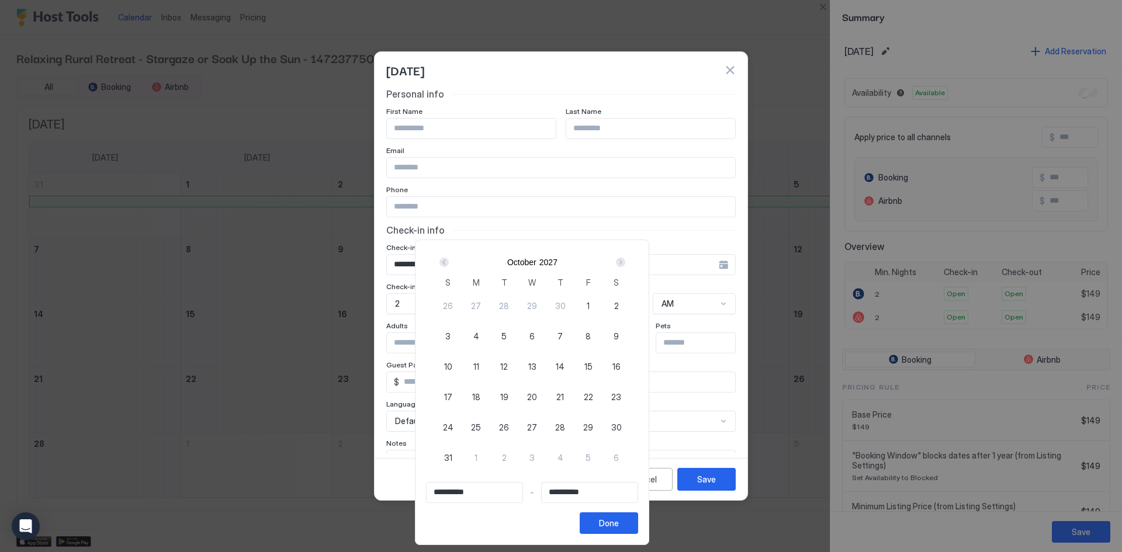
click at [628, 266] on div "Next" at bounding box center [620, 262] width 14 height 14
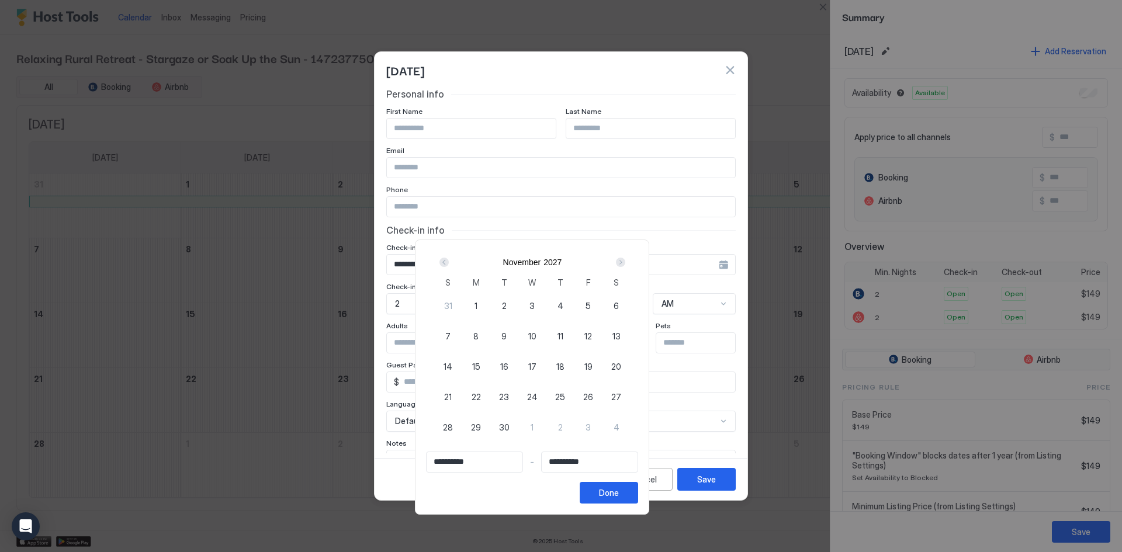
click at [628, 266] on div "Next" at bounding box center [620, 262] width 14 height 14
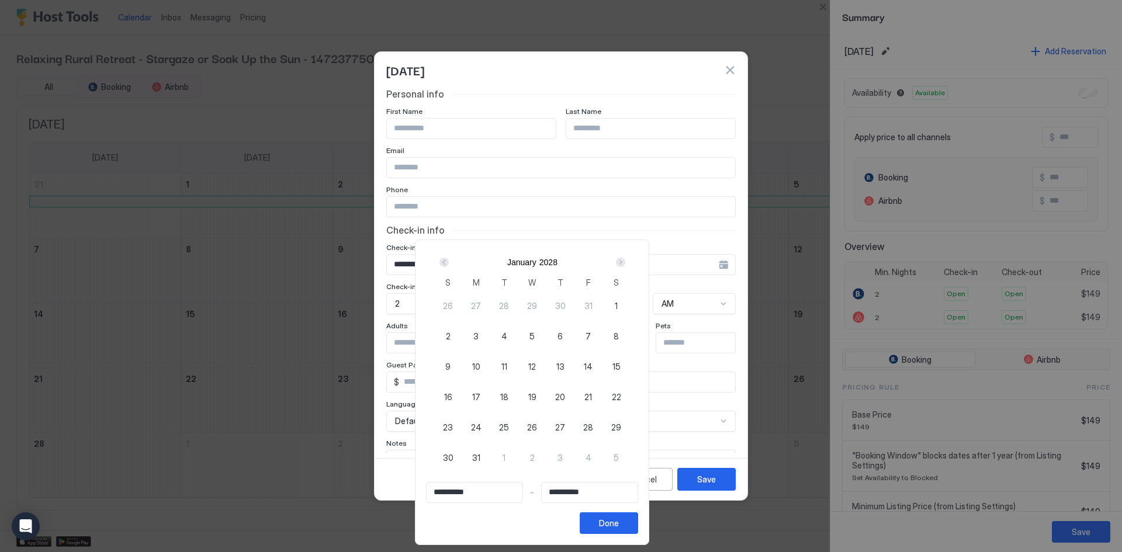
click at [480, 453] on span "31" at bounding box center [476, 458] width 8 height 12
type input "**********"
click at [449, 264] on div "Prev" at bounding box center [443, 262] width 9 height 9
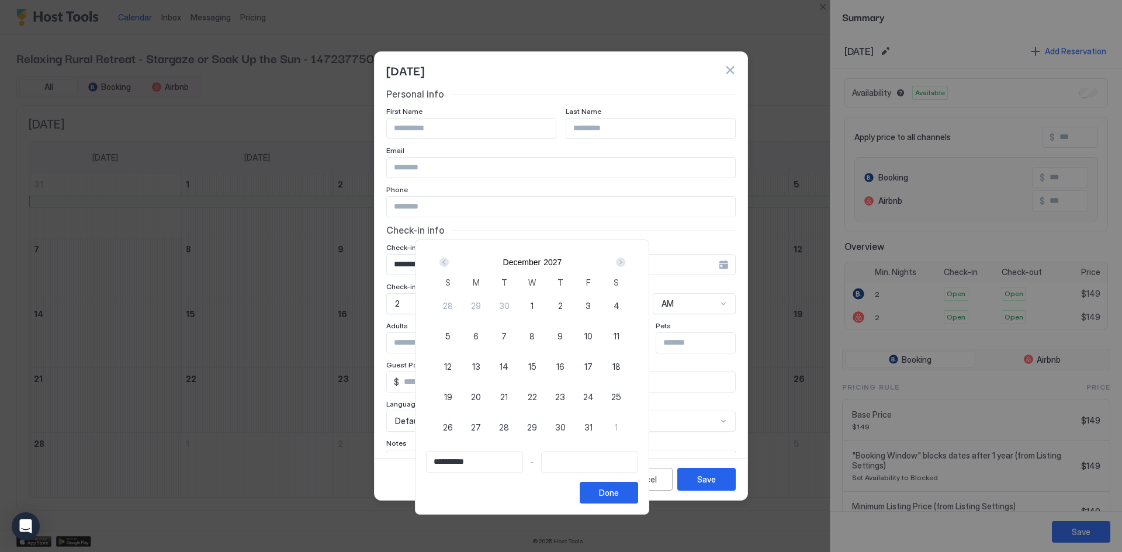
click at [449, 264] on div "Prev" at bounding box center [443, 262] width 9 height 9
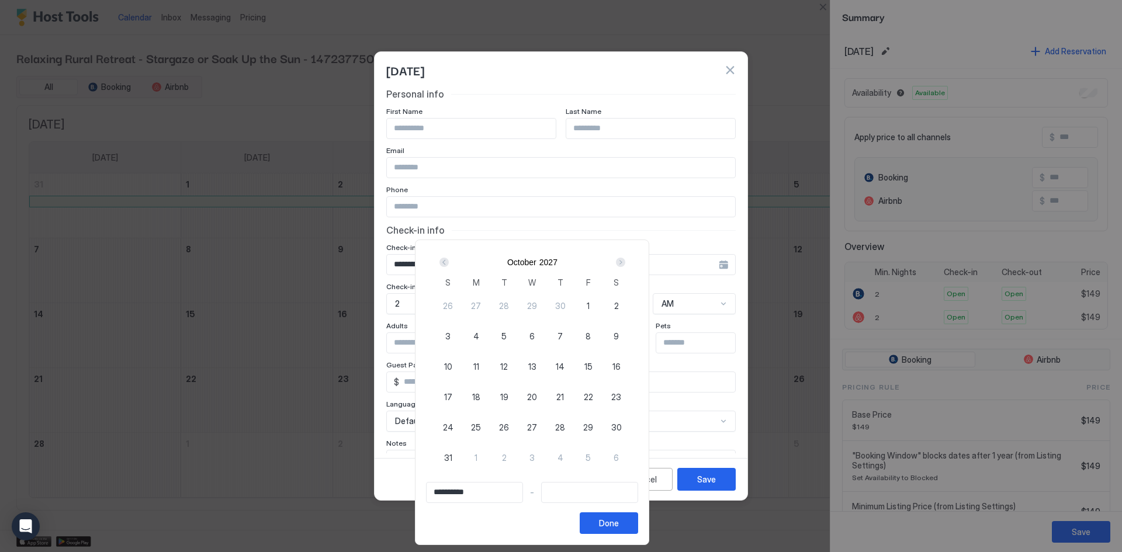
click at [449, 264] on div "Prev" at bounding box center [443, 262] width 9 height 9
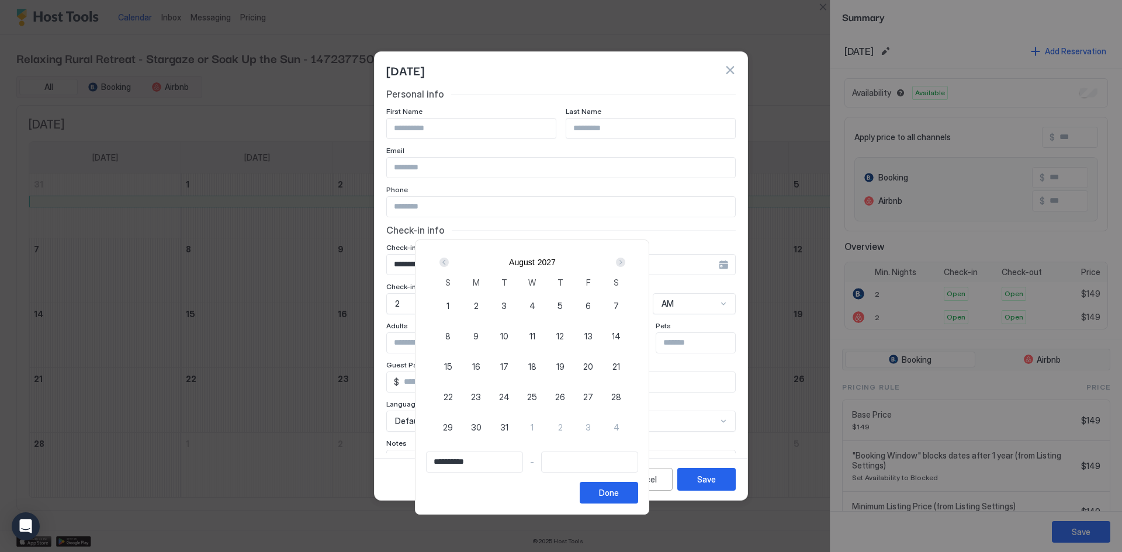
click at [449, 264] on div "Prev" at bounding box center [443, 262] width 9 height 9
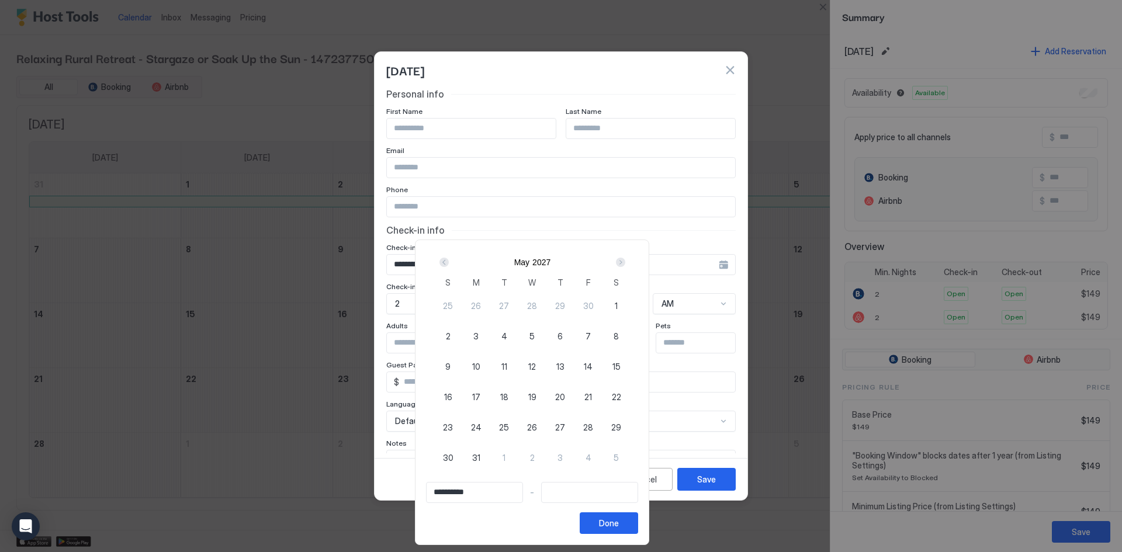
click at [449, 264] on div "Prev" at bounding box center [443, 262] width 9 height 9
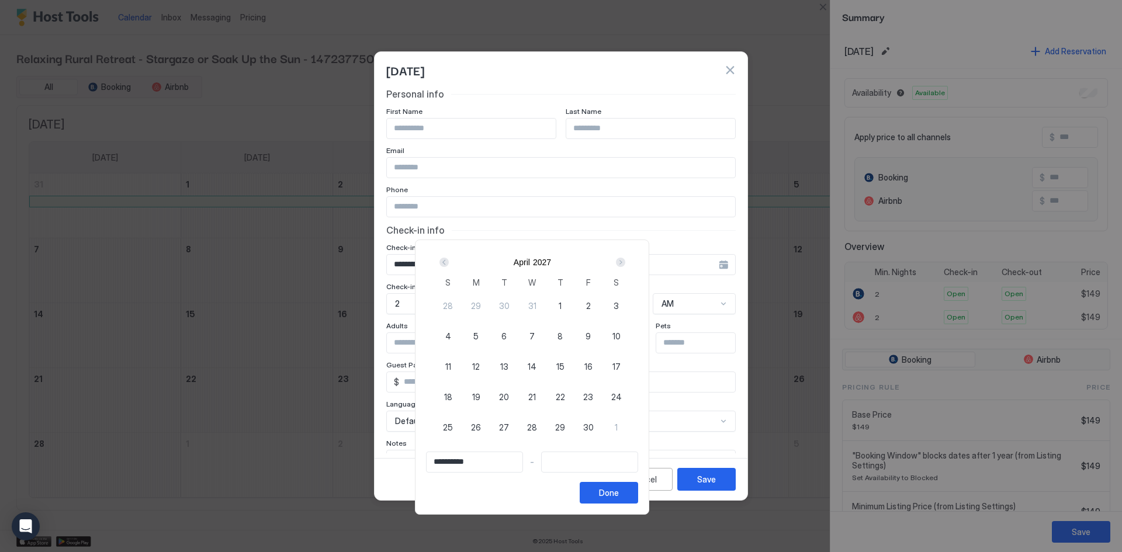
click at [449, 264] on div "Prev" at bounding box center [443, 262] width 9 height 9
click at [449, 265] on div "Prev" at bounding box center [443, 262] width 9 height 9
click at [619, 304] on span "6" at bounding box center [615, 306] width 5 height 12
type input "**********"
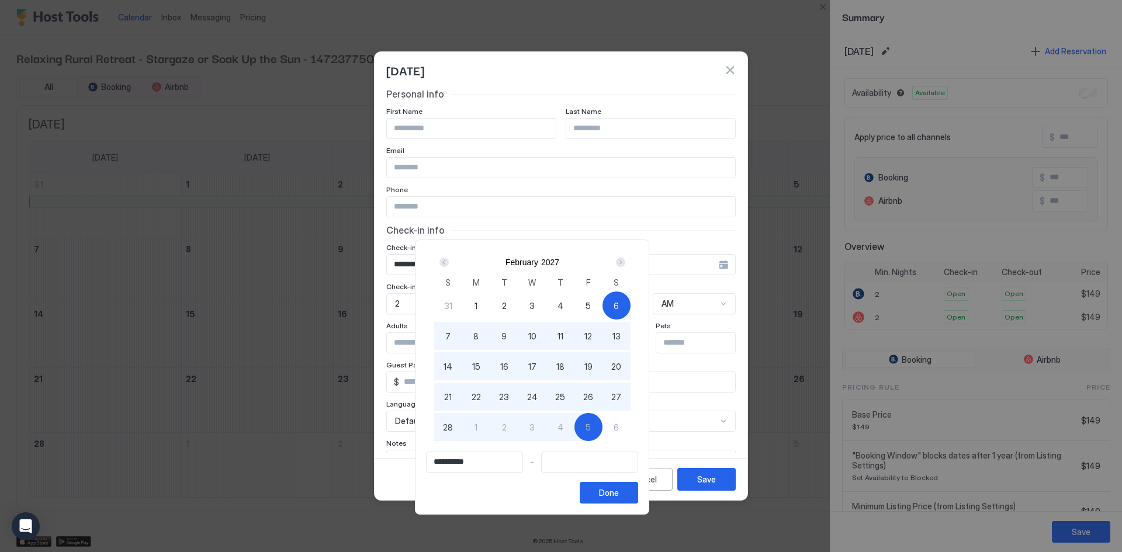
click at [606, 465] on input "Input Field" at bounding box center [590, 462] width 96 height 20
click at [625, 263] on div "Next" at bounding box center [620, 262] width 9 height 9
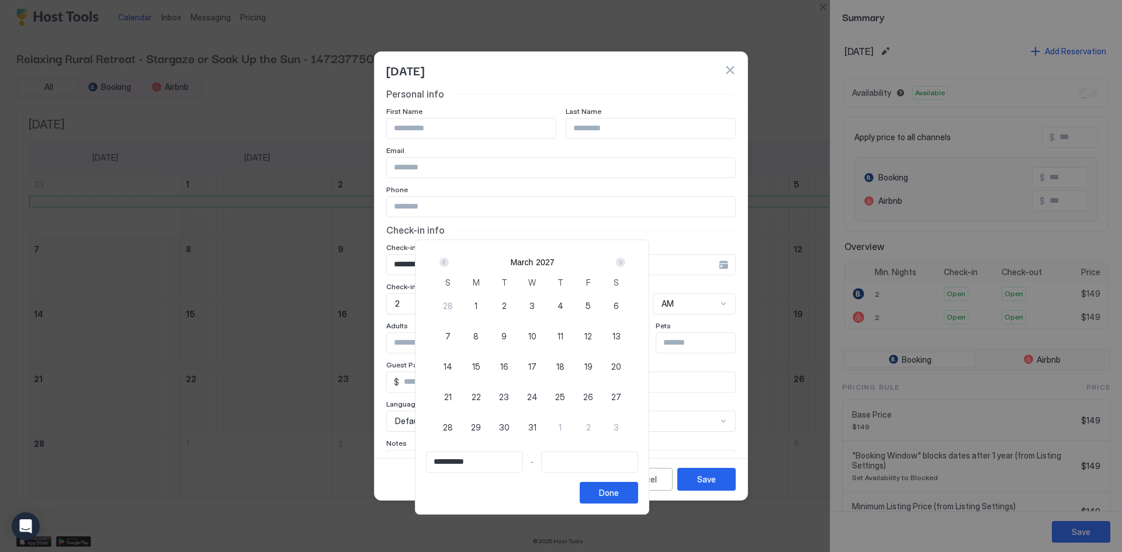
click at [625, 263] on div "Next" at bounding box center [620, 262] width 9 height 9
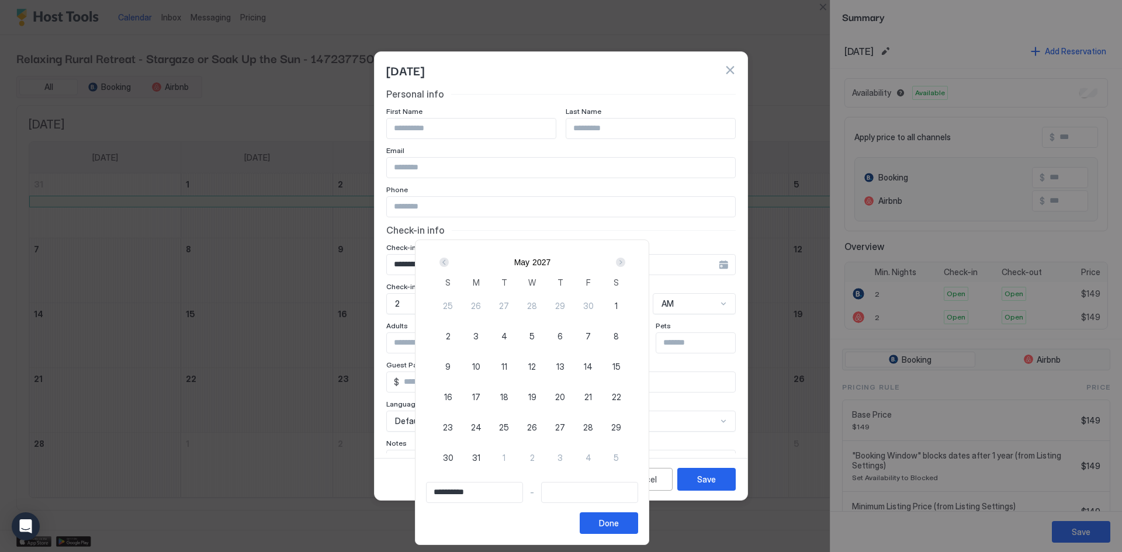
click at [625, 263] on div "Next" at bounding box center [620, 262] width 9 height 9
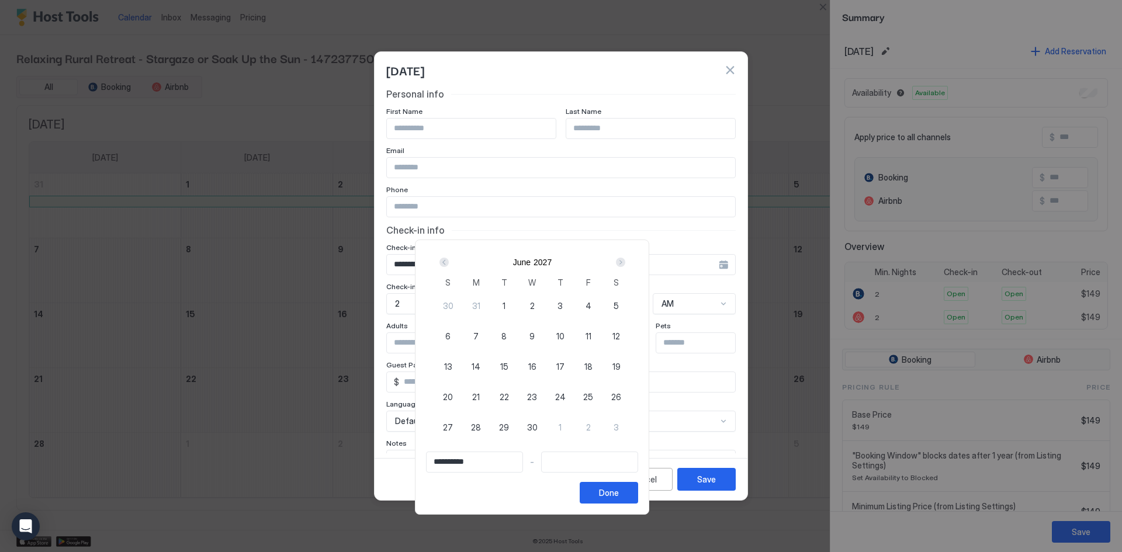
click at [625, 263] on div "Next" at bounding box center [620, 262] width 9 height 9
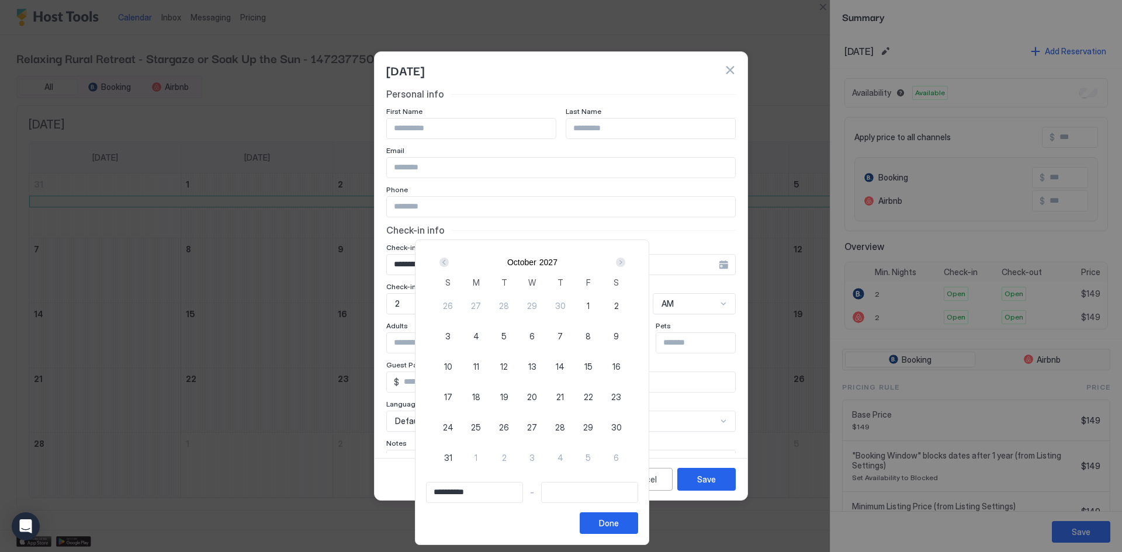
click at [625, 263] on div "Next" at bounding box center [620, 262] width 9 height 9
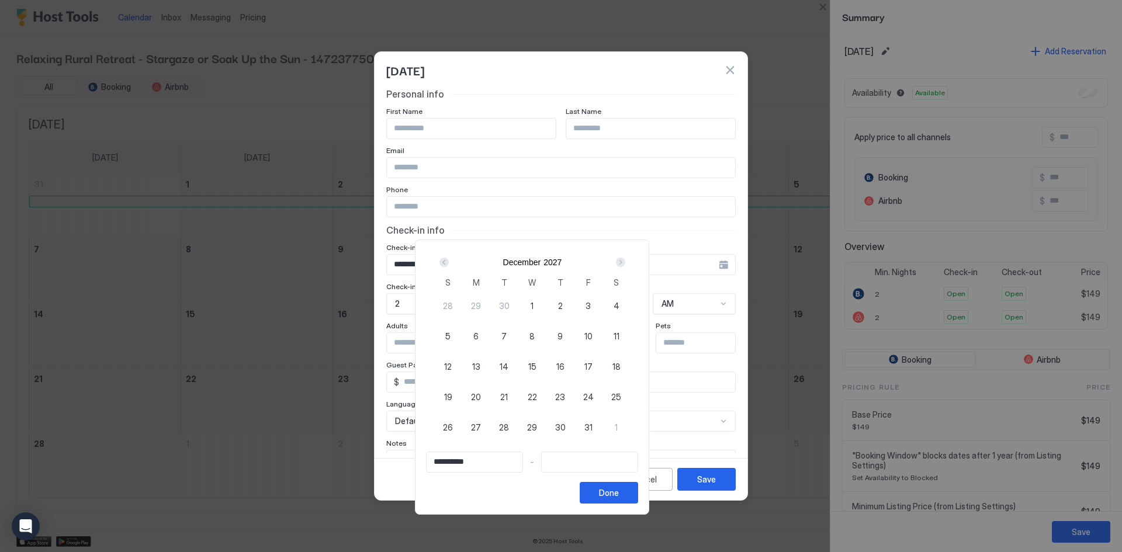
click at [625, 263] on div "Next" at bounding box center [620, 262] width 9 height 9
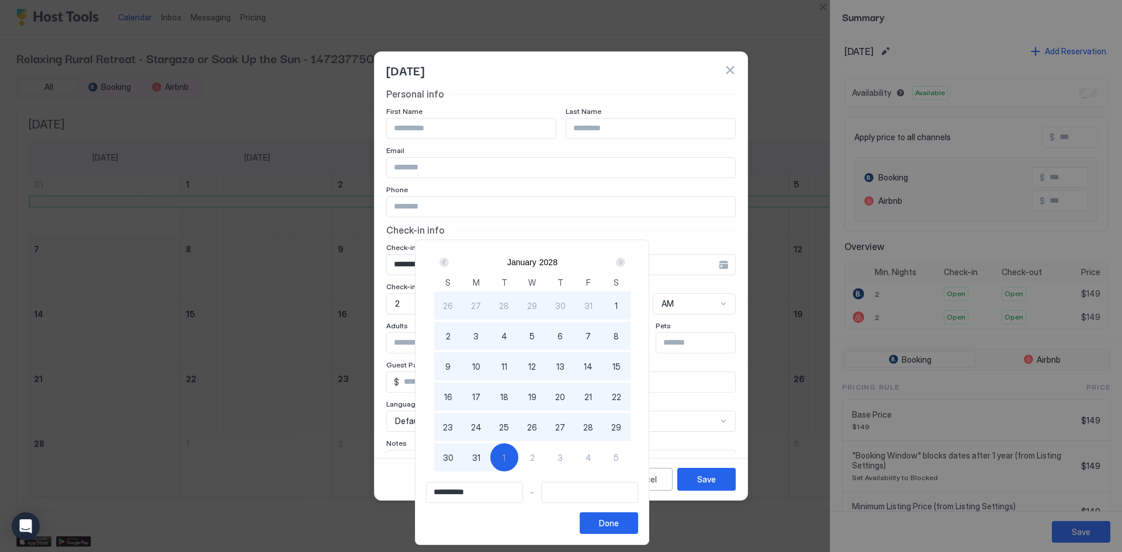
type input "**********"
click at [480, 460] on span "31" at bounding box center [476, 458] width 8 height 12
type input "**********"
click at [619, 518] on div "Done" at bounding box center [609, 523] width 20 height 12
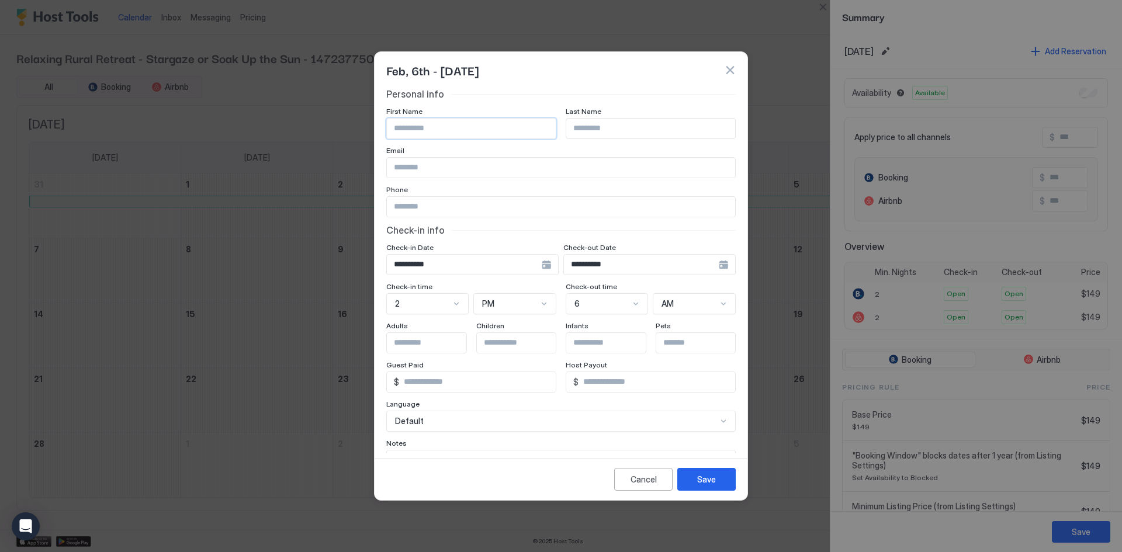
click at [431, 128] on input "Input Field" at bounding box center [471, 129] width 169 height 20
type input "**********"
click at [702, 489] on button "Save" at bounding box center [706, 479] width 58 height 23
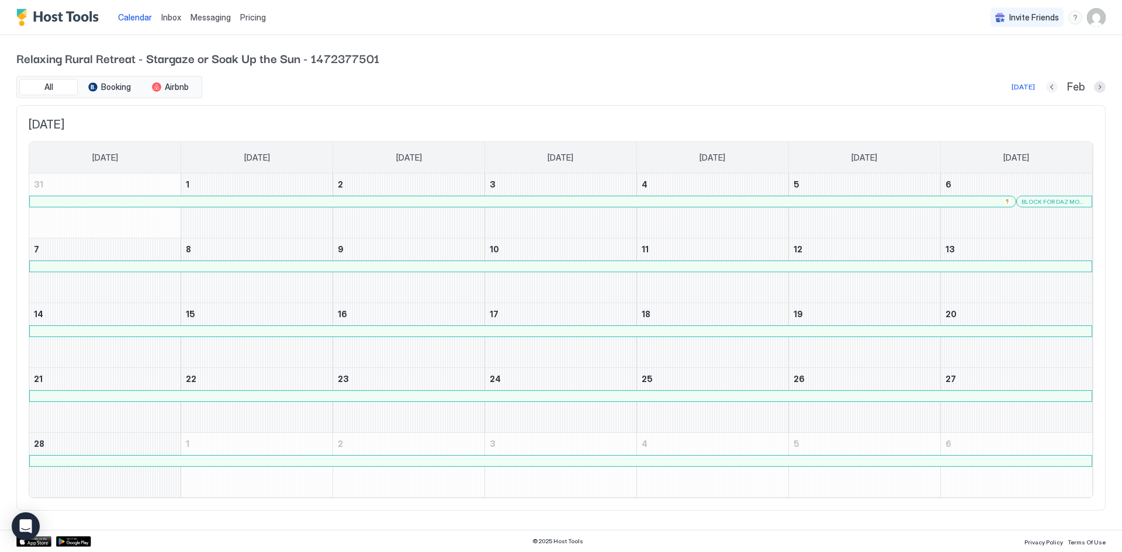
click at [1049, 84] on button "Previous month" at bounding box center [1052, 87] width 12 height 12
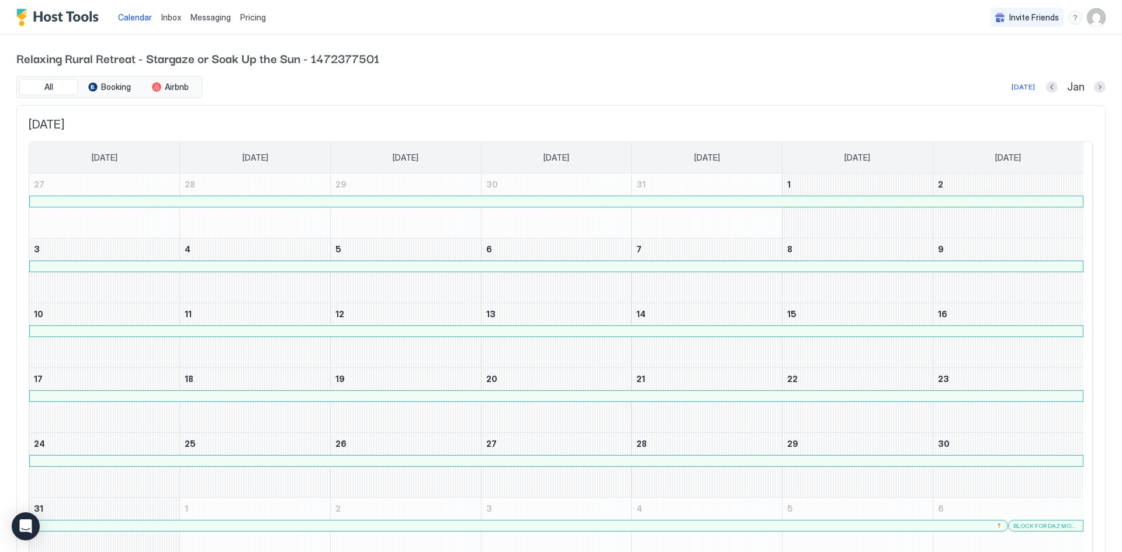
click at [1049, 84] on div "Jan" at bounding box center [1076, 87] width 60 height 13
click at [1046, 89] on button "Previous month" at bounding box center [1052, 87] width 12 height 12
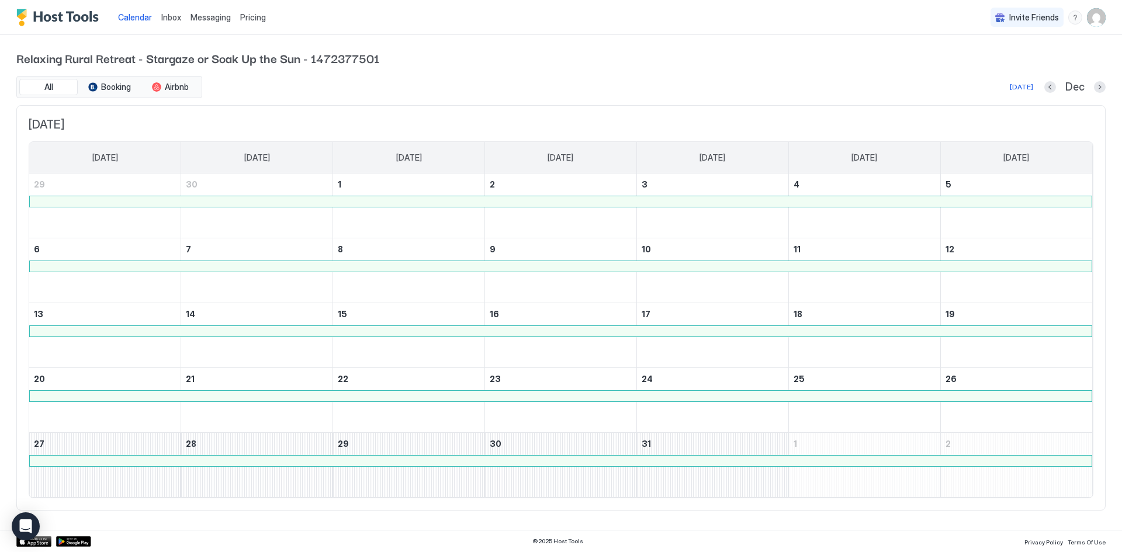
click at [1042, 89] on div "[DATE] Dec" at bounding box center [654, 87] width 901 height 14
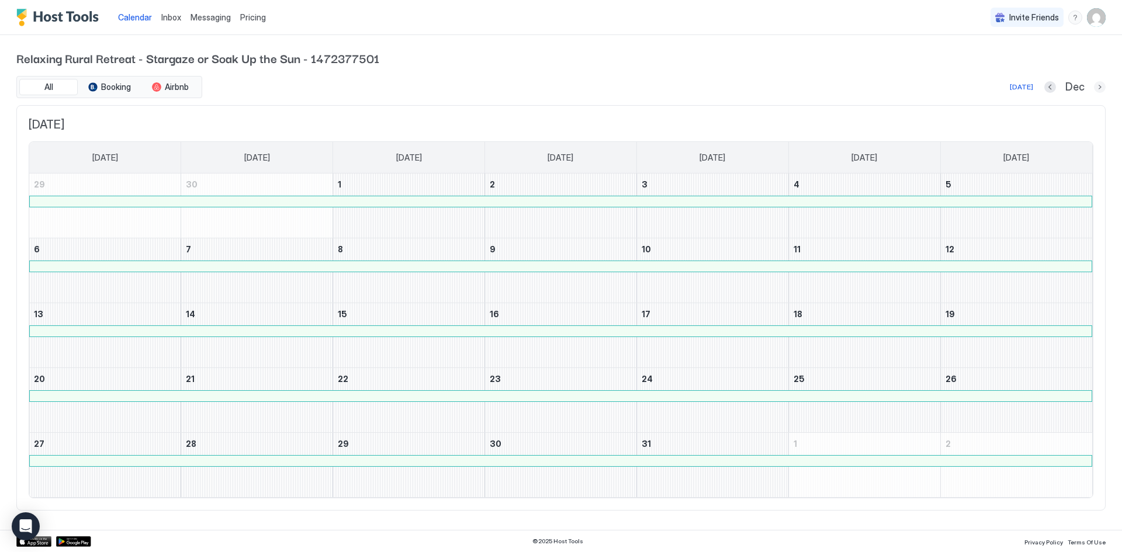
click at [1097, 87] on button "Next month" at bounding box center [1100, 87] width 12 height 12
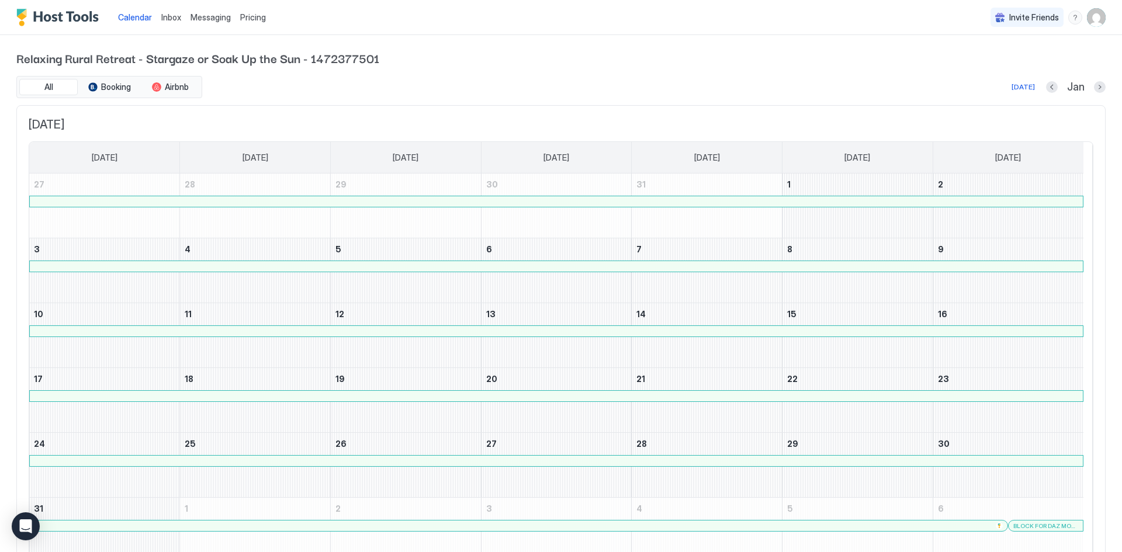
click at [1097, 87] on div "Relaxing Rural Retreat - Stargaze or Soak Up the Sun - 1472377501 All Booking A…" at bounding box center [561, 312] width 1122 height 554
click at [1094, 86] on button "Next month" at bounding box center [1100, 87] width 12 height 12
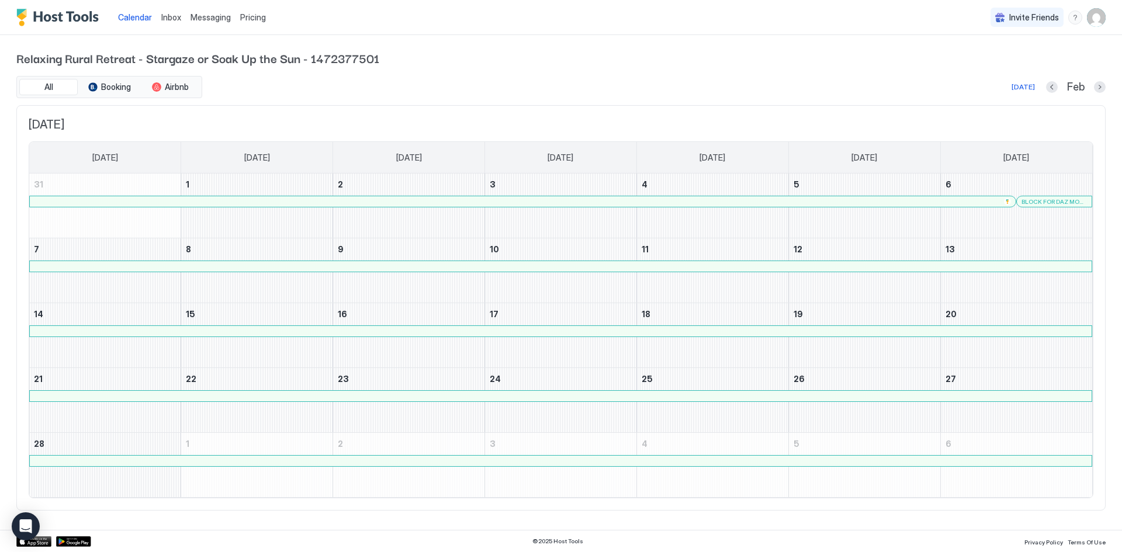
click at [1090, 86] on div "Feb" at bounding box center [1076, 87] width 60 height 13
click at [1098, 88] on button "Next month" at bounding box center [1100, 87] width 12 height 12
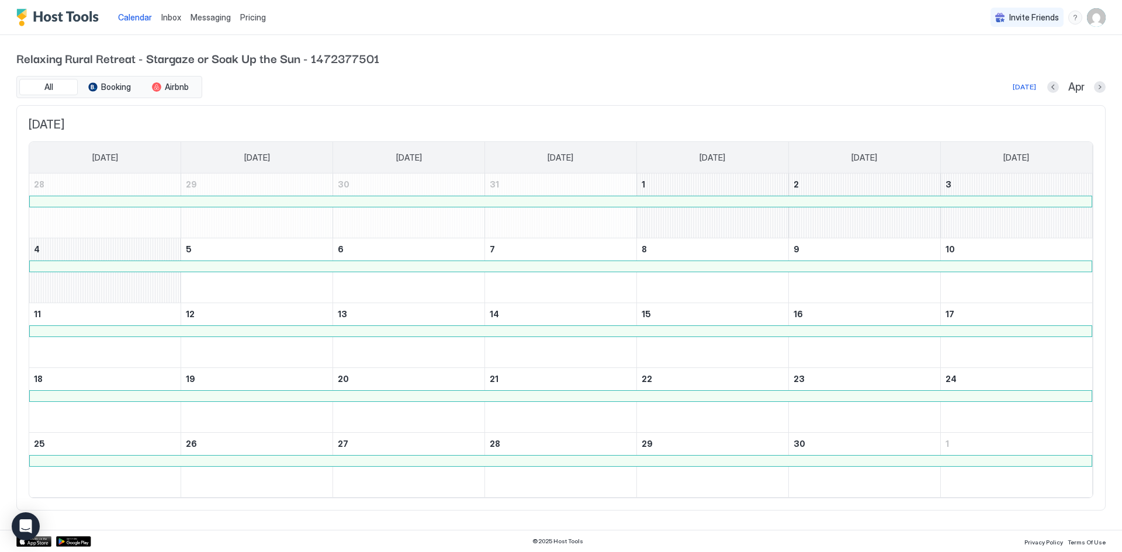
drag, startPoint x: 1098, startPoint y: 88, endPoint x: 990, endPoint y: 56, distance: 112.6
click at [990, 56] on span "Relaxing Rural Retreat - Stargaze or Soak Up the Sun - 1472377501" at bounding box center [560, 58] width 1089 height 18
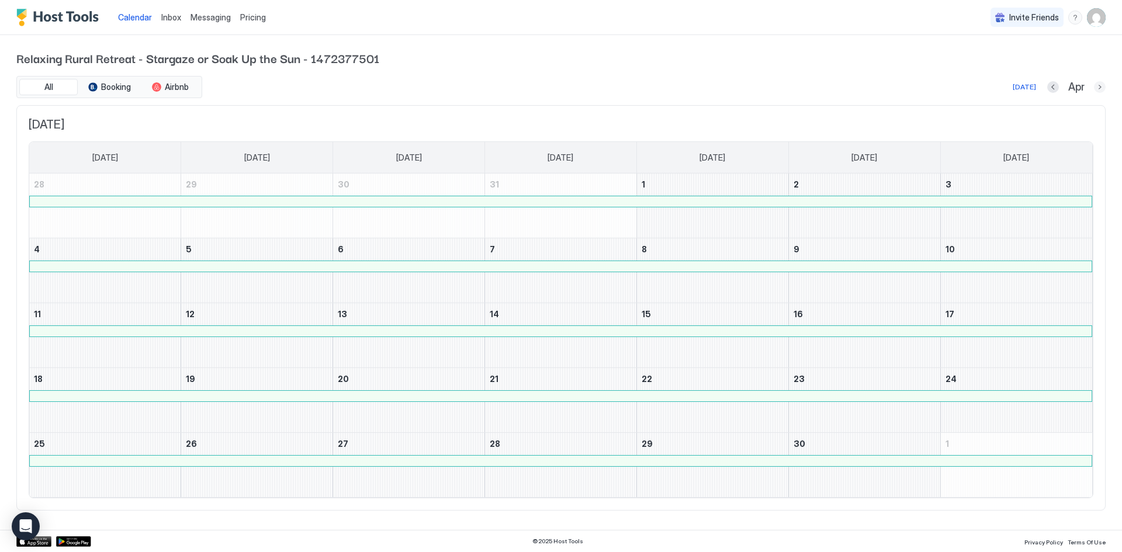
click at [1101, 90] on button "Next month" at bounding box center [1100, 87] width 12 height 12
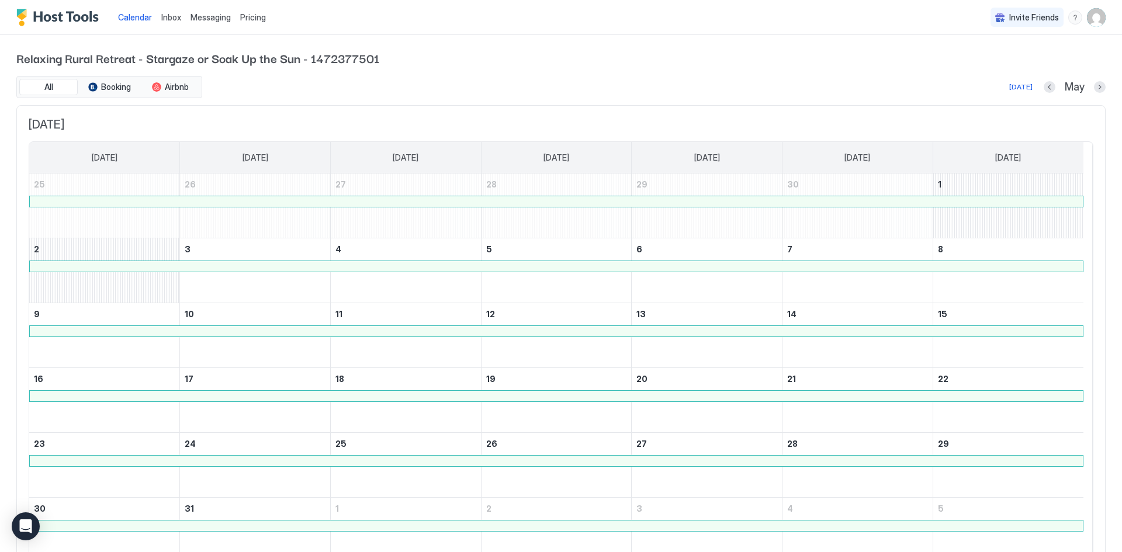
click at [1097, 86] on div "Relaxing Rural Retreat - Stargaze or Soak Up the Sun - 1472377501 All Booking A…" at bounding box center [561, 312] width 1122 height 554
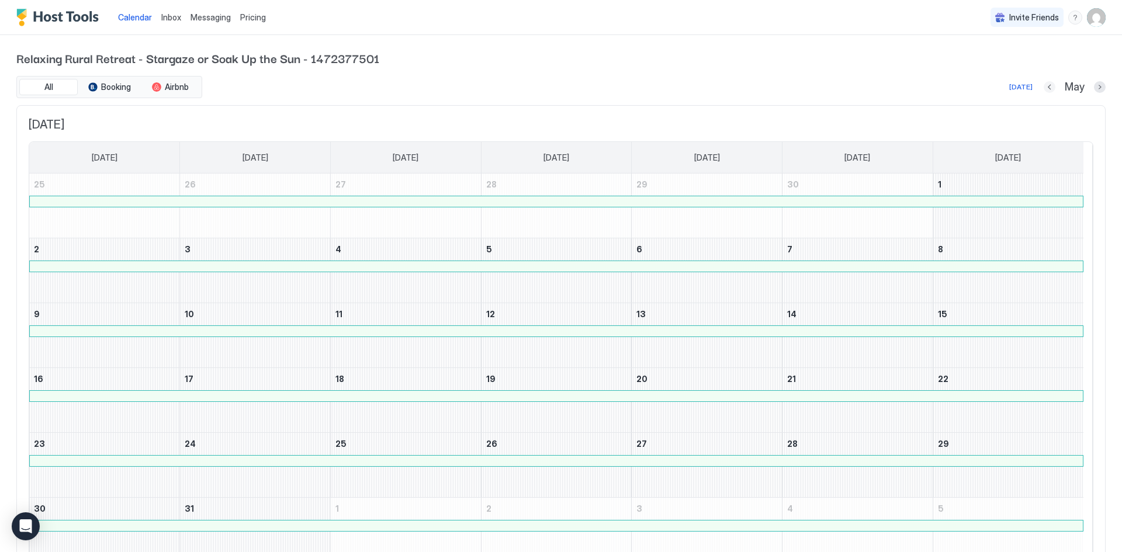
click at [1044, 88] on button "Previous month" at bounding box center [1050, 87] width 12 height 12
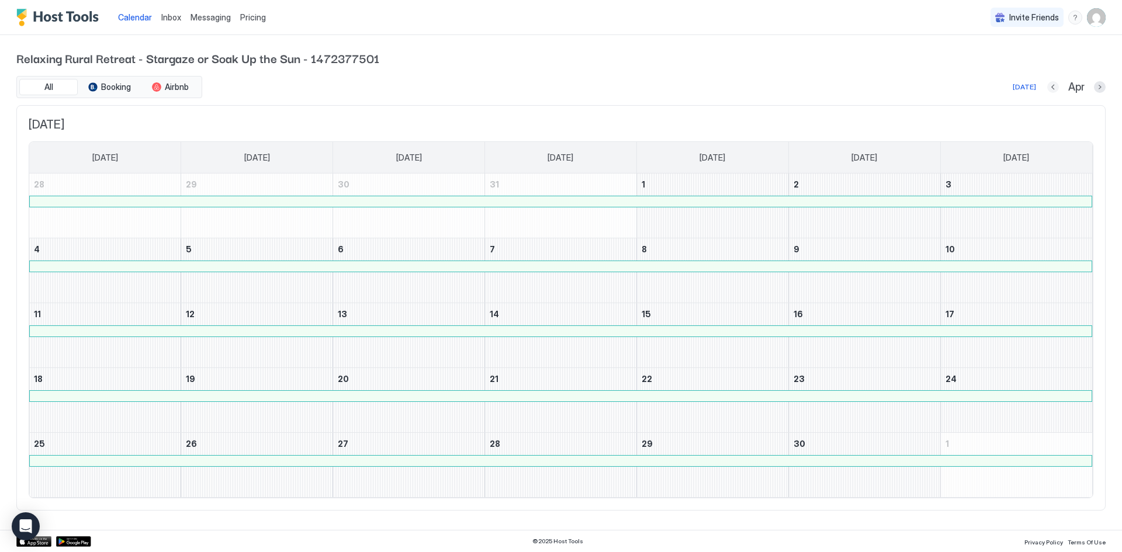
click at [1052, 85] on button "Previous month" at bounding box center [1053, 87] width 12 height 12
click at [176, 14] on span "Inbox" at bounding box center [171, 17] width 20 height 10
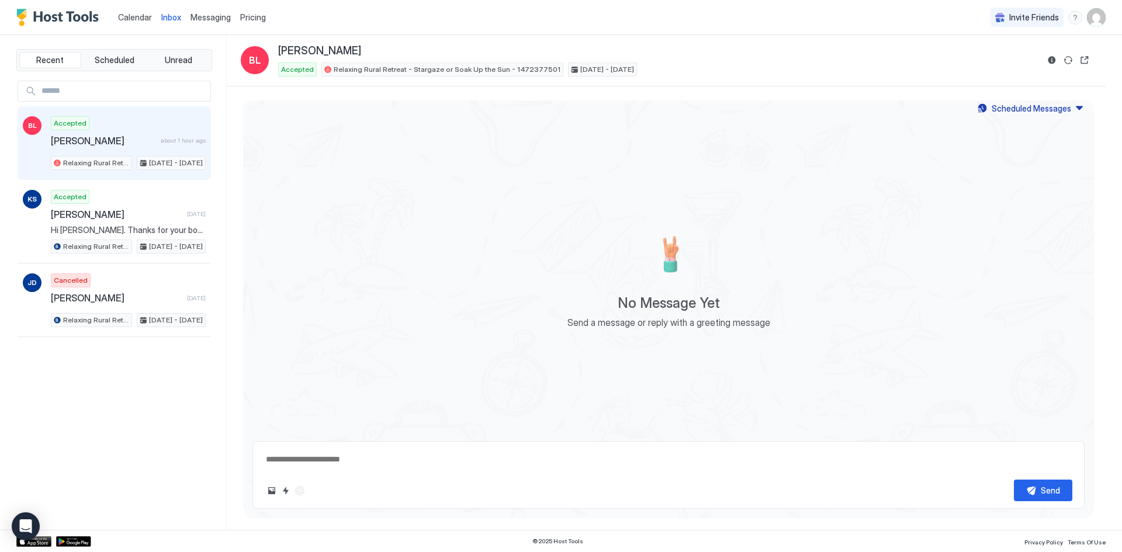
click at [86, 140] on span "[PERSON_NAME]" at bounding box center [103, 141] width 105 height 12
click at [214, 18] on span "Messaging" at bounding box center [210, 17] width 40 height 10
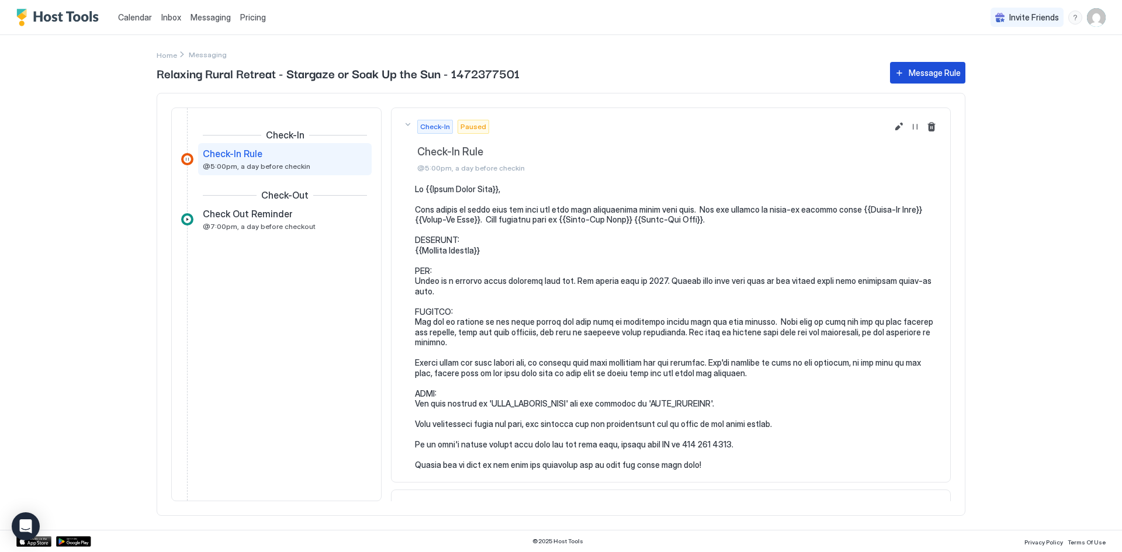
click at [917, 75] on div "Message Rule" at bounding box center [935, 73] width 52 height 12
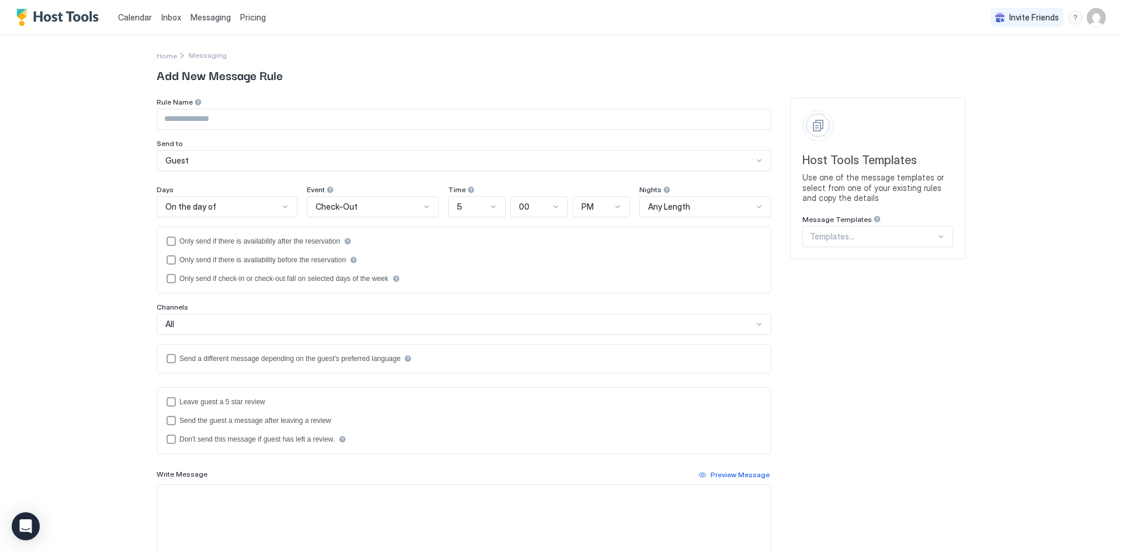
drag, startPoint x: 193, startPoint y: 105, endPoint x: 191, endPoint y: 111, distance: 6.1
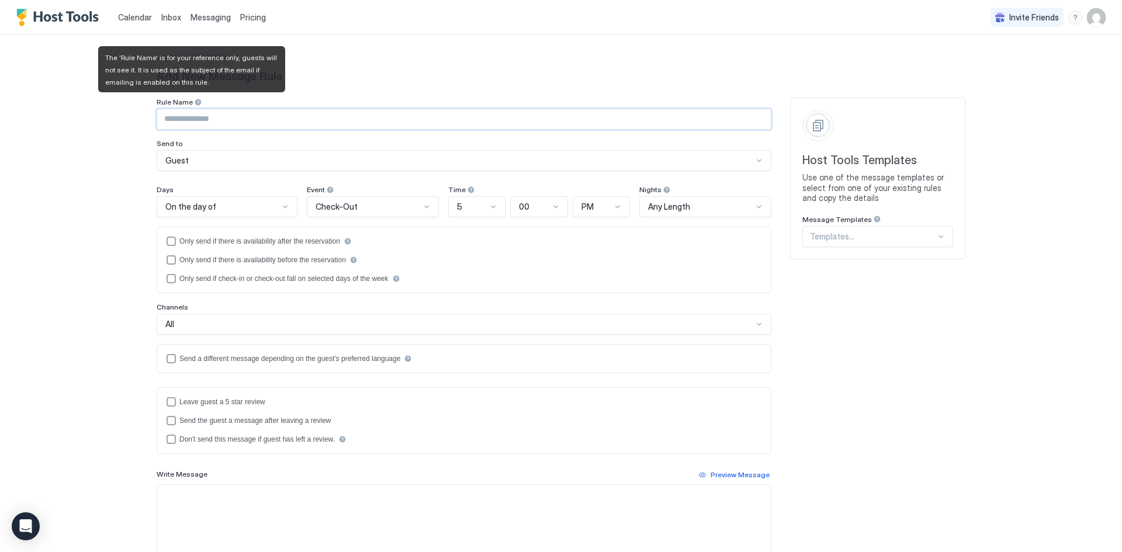
drag, startPoint x: 191, startPoint y: 111, endPoint x: 185, endPoint y: 123, distance: 13.9
click at [185, 123] on input "Input Field" at bounding box center [463, 119] width 613 height 20
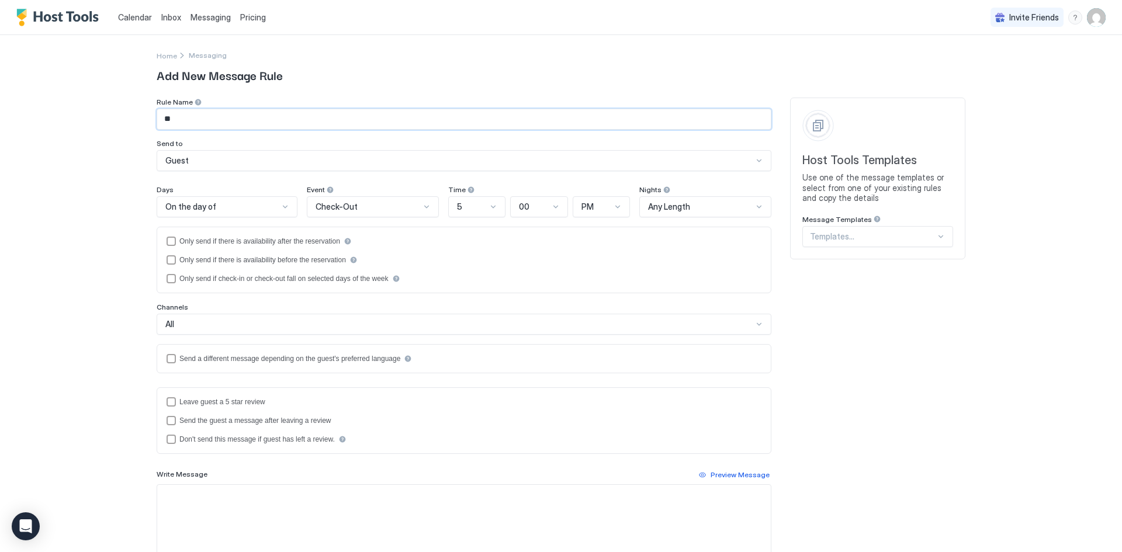
type input "*"
type input "**********"
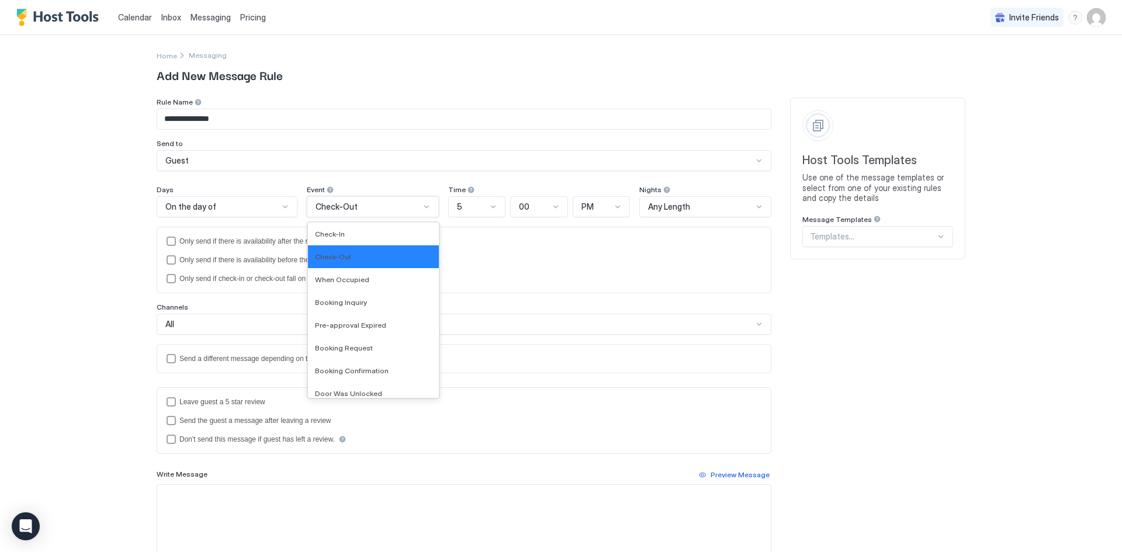
click at [422, 206] on div at bounding box center [426, 206] width 9 height 9
click at [347, 367] on span "Booking Confirmation" at bounding box center [352, 370] width 74 height 9
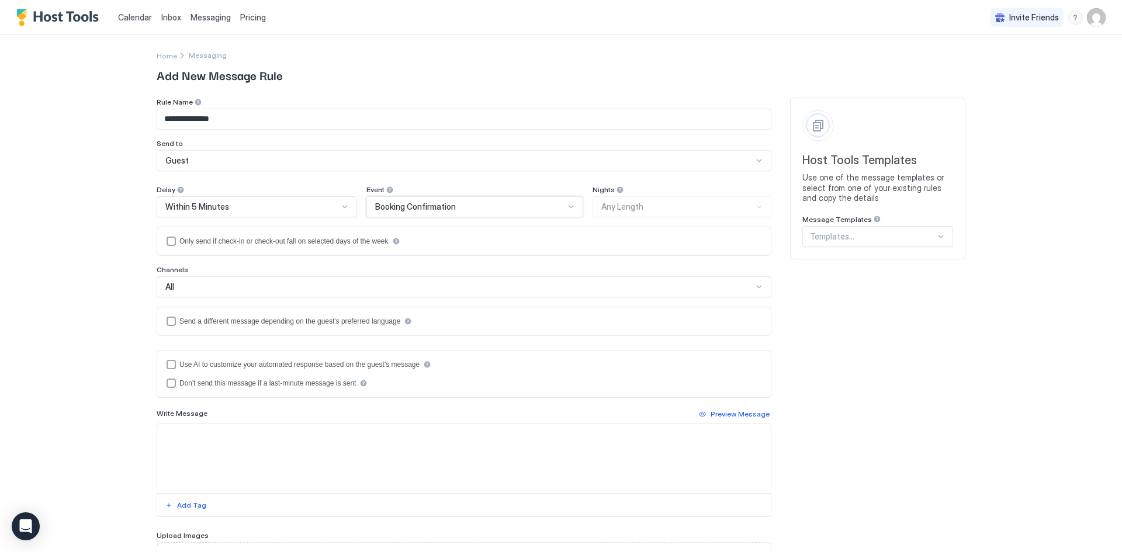
scroll to position [58, 0]
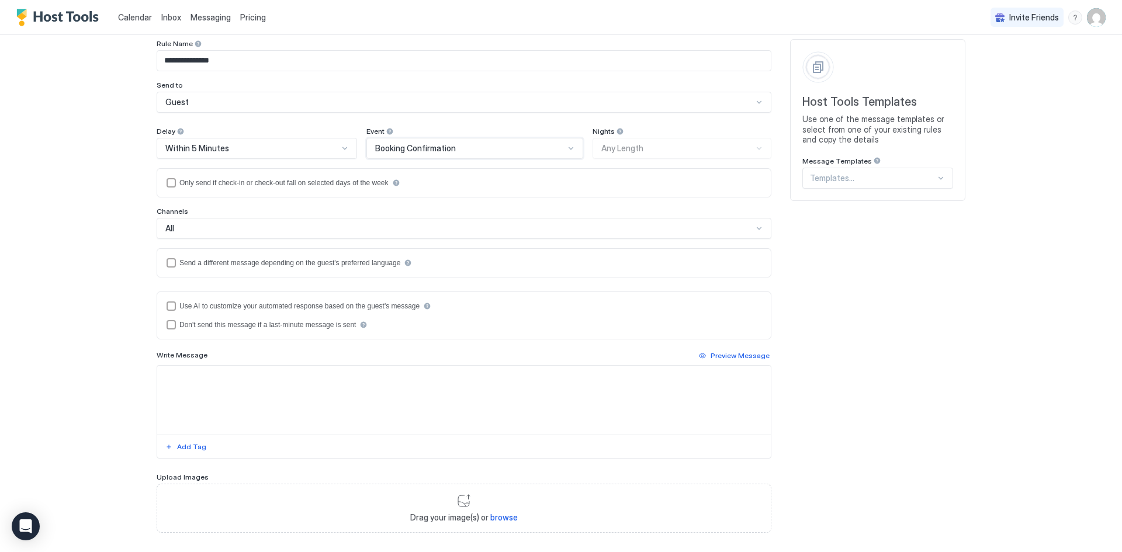
click at [188, 383] on textarea "Input Field" at bounding box center [463, 400] width 613 height 69
click at [188, 450] on div "Add Tag" at bounding box center [191, 447] width 29 height 11
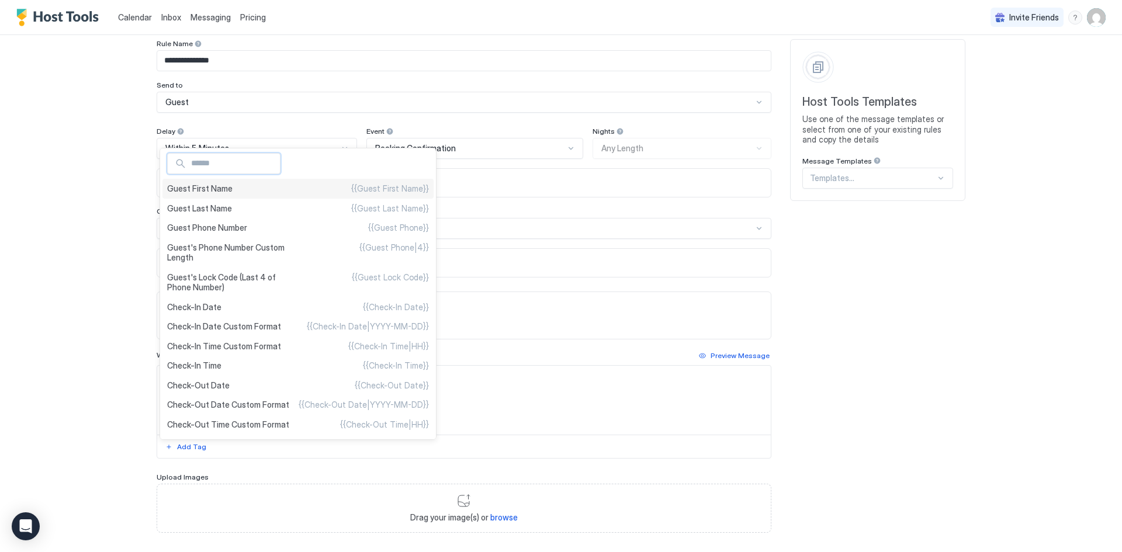
click at [200, 185] on span "Guest First Name" at bounding box center [199, 188] width 65 height 11
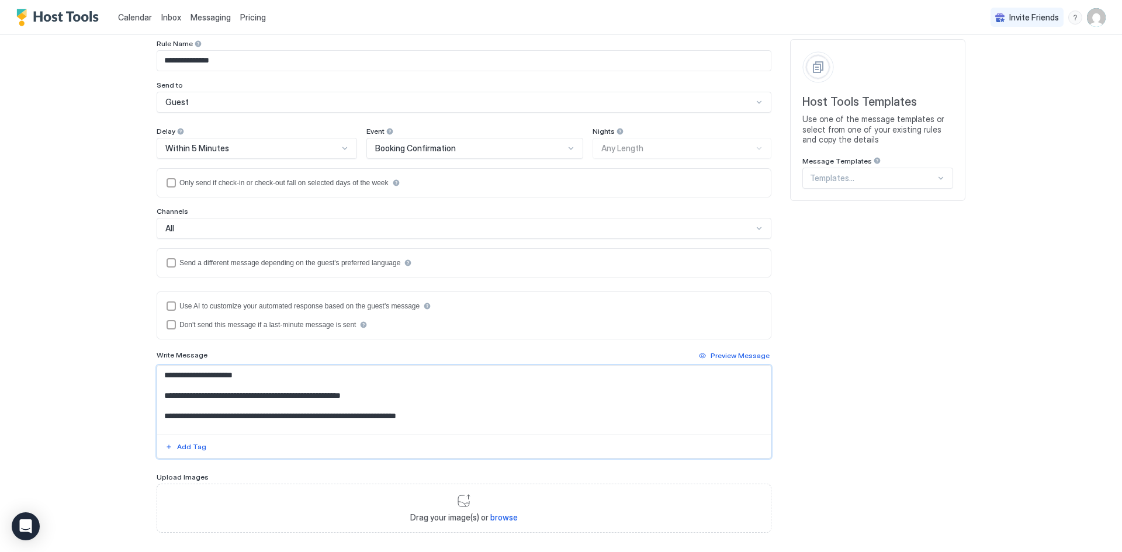
drag, startPoint x: 438, startPoint y: 414, endPoint x: 317, endPoint y: 418, distance: 121.0
click at [317, 418] on textarea "**********" at bounding box center [463, 400] width 613 height 69
click at [387, 396] on textarea "**********" at bounding box center [463, 400] width 613 height 69
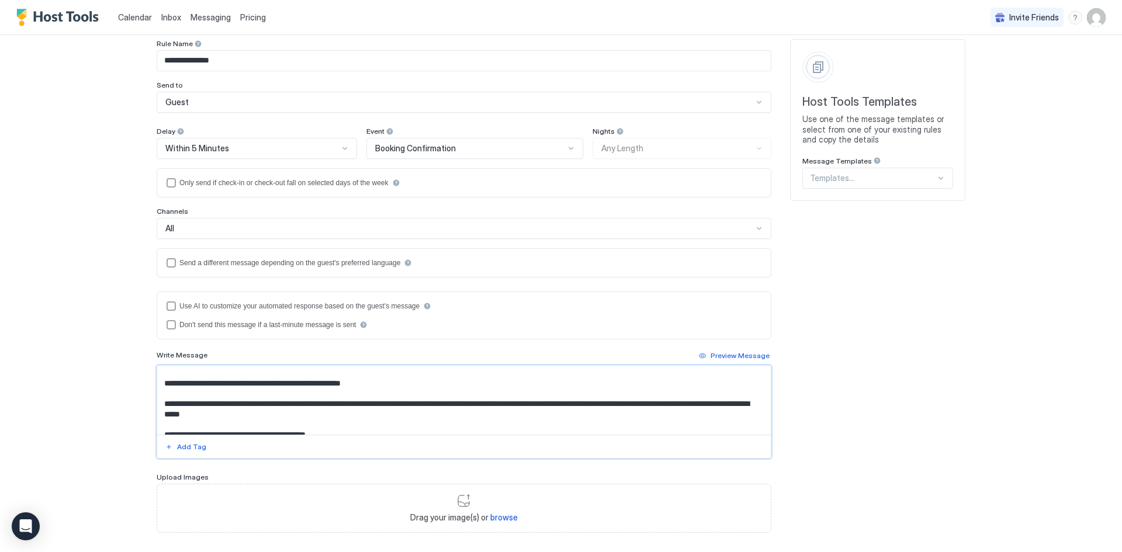
scroll to position [0, 0]
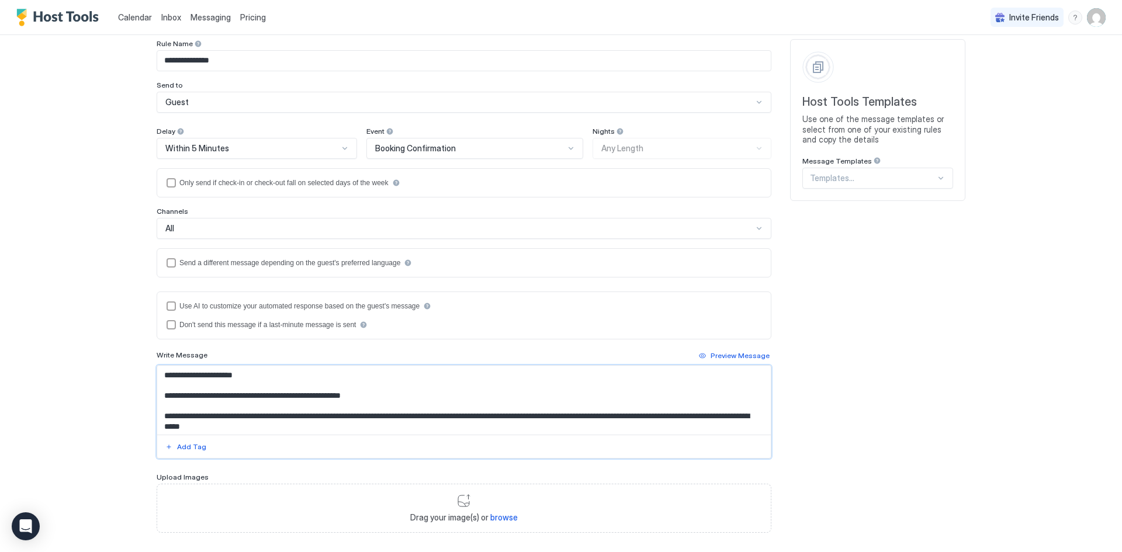
type textarea "**********"
